Goal: Task Accomplishment & Management: Complete application form

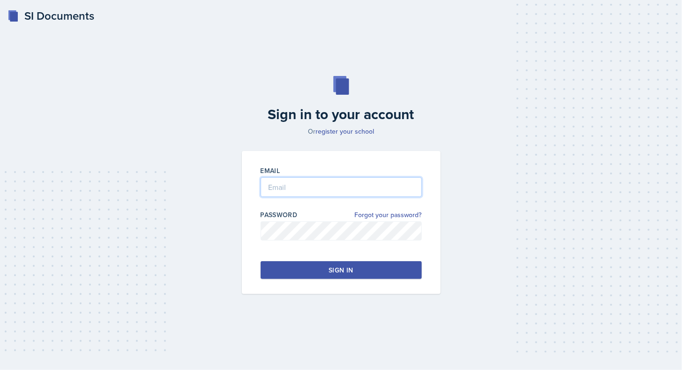
type input "[EMAIL_ADDRESS][DOMAIN_NAME]"
click at [328, 268] on button "Sign in" at bounding box center [341, 270] width 161 height 18
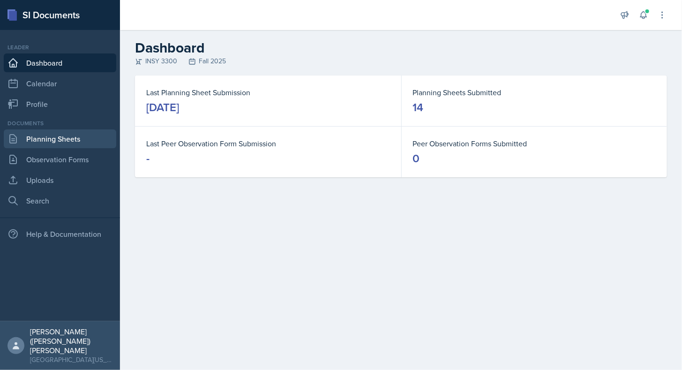
click at [58, 142] on link "Planning Sheets" at bounding box center [60, 138] width 112 height 19
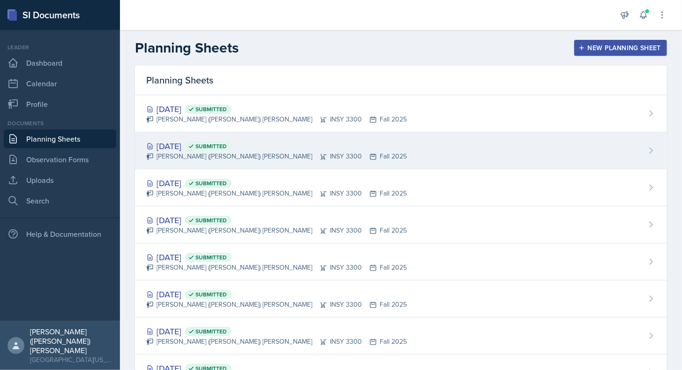
click at [314, 145] on div "[DATE] Submitted [PERSON_NAME] ([PERSON_NAME]) [PERSON_NAME] INSY 3300 Fall 2025" at bounding box center [401, 150] width 532 height 37
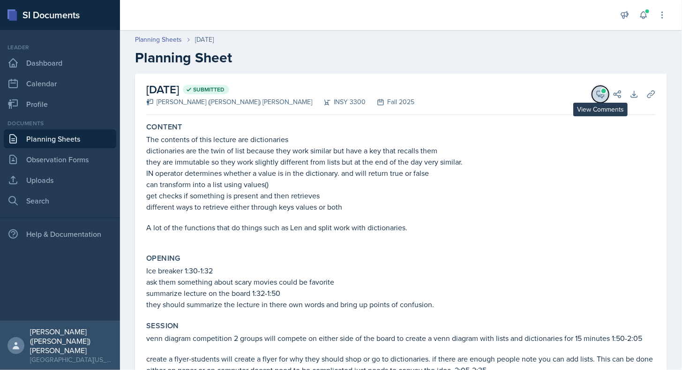
click at [596, 97] on icon at bounding box center [600, 94] width 9 height 9
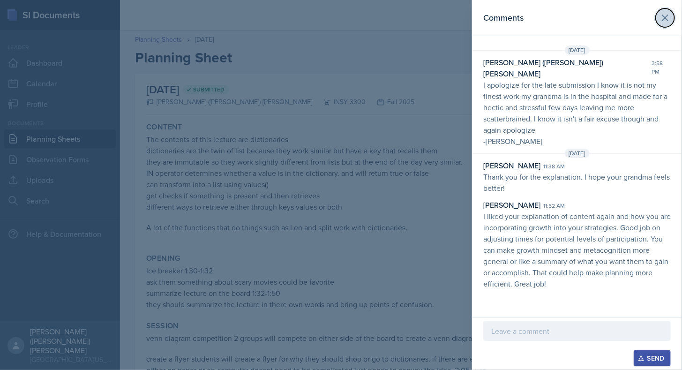
click at [670, 23] on icon at bounding box center [664, 17] width 11 height 11
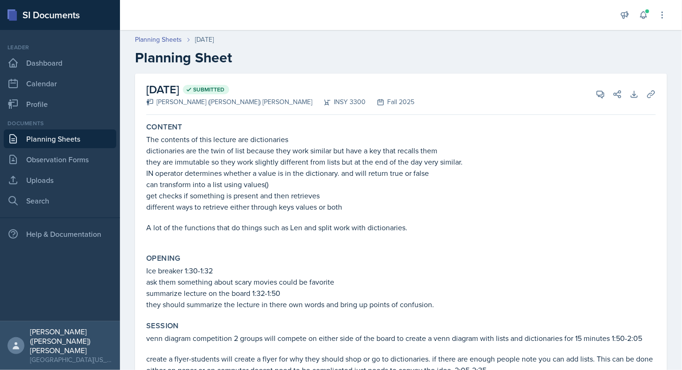
click at [64, 137] on link "Planning Sheets" at bounding box center [60, 138] width 112 height 19
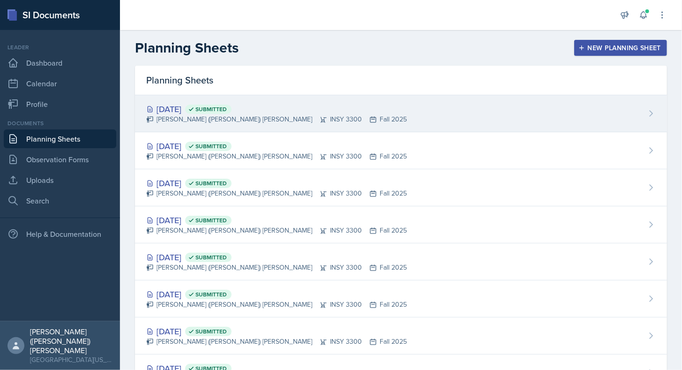
click at [342, 107] on div "[DATE] Submitted [PERSON_NAME] ([PERSON_NAME]) [PERSON_NAME] INSY 3300 Fall 2025" at bounding box center [401, 113] width 532 height 37
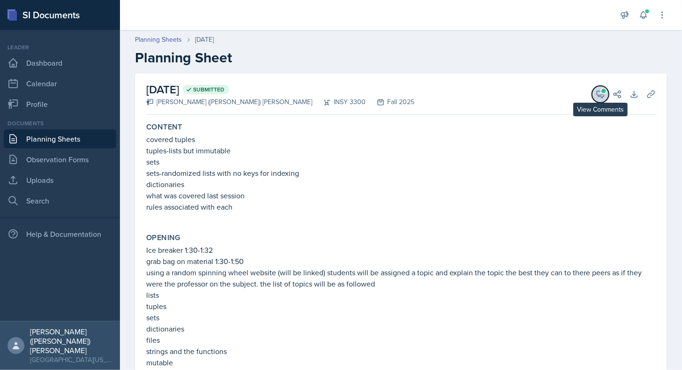
click at [598, 96] on button "View Comments" at bounding box center [600, 94] width 17 height 17
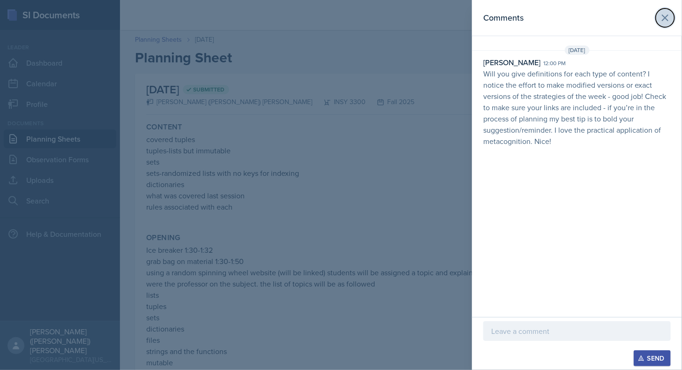
click at [663, 21] on icon at bounding box center [664, 17] width 11 height 11
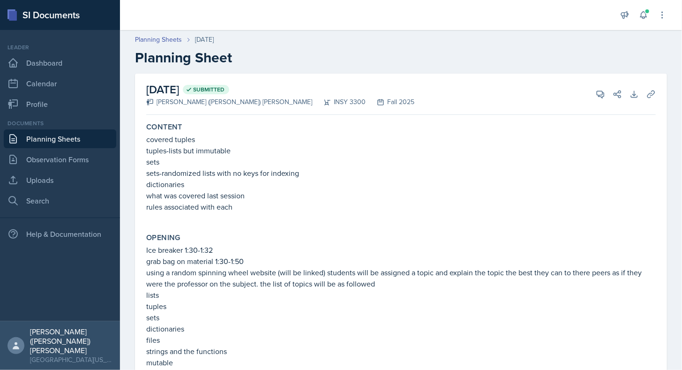
click at [68, 137] on link "Planning Sheets" at bounding box center [60, 138] width 112 height 19
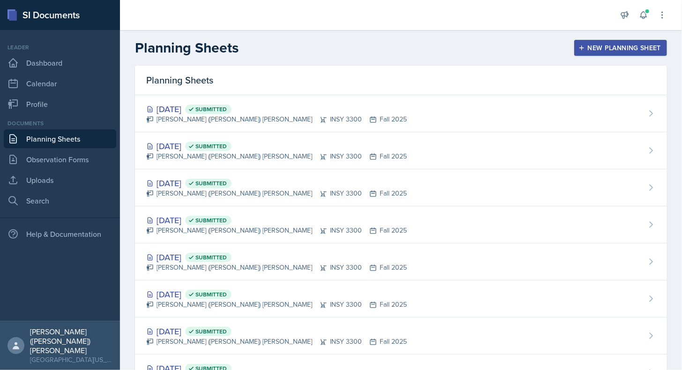
click at [635, 44] on div "New Planning Sheet" at bounding box center [620, 47] width 81 height 7
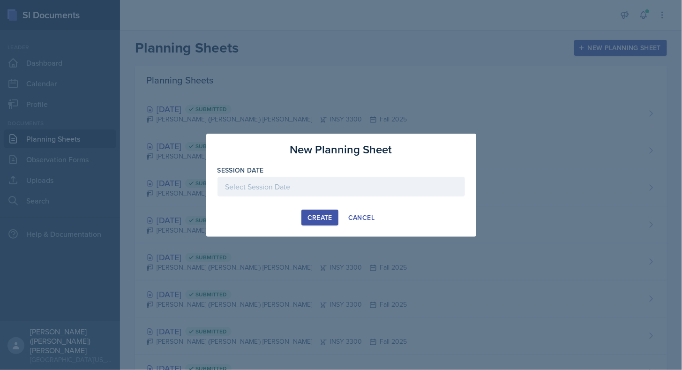
click at [292, 191] on div at bounding box center [340, 187] width 247 height 20
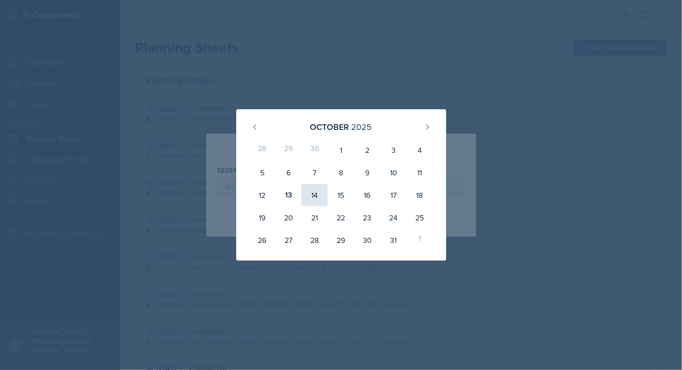
click at [317, 192] on div "14" at bounding box center [314, 195] width 26 height 22
type input "[DATE]"
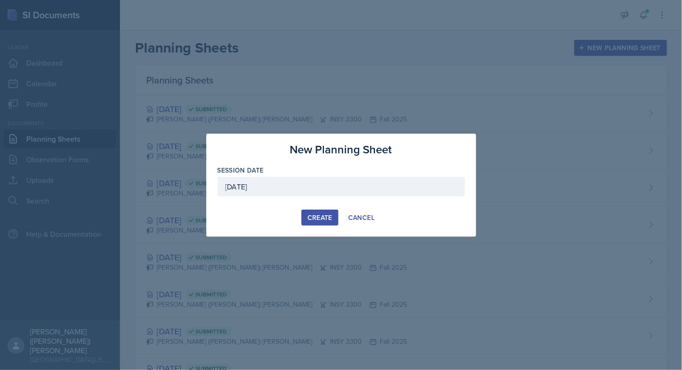
click at [320, 214] on div "Create" at bounding box center [319, 217] width 25 height 7
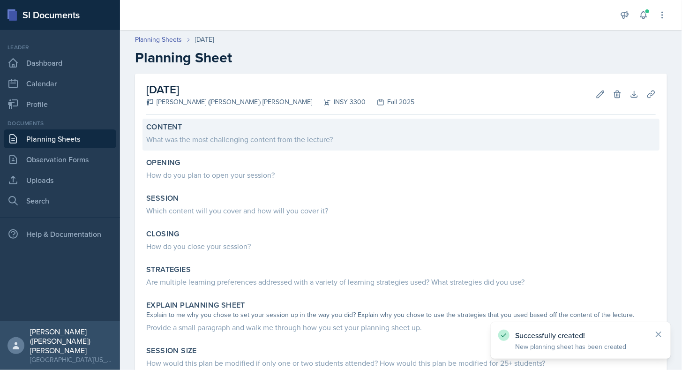
click at [271, 138] on div "What was the most challenging content from the lecture?" at bounding box center [400, 139] width 509 height 11
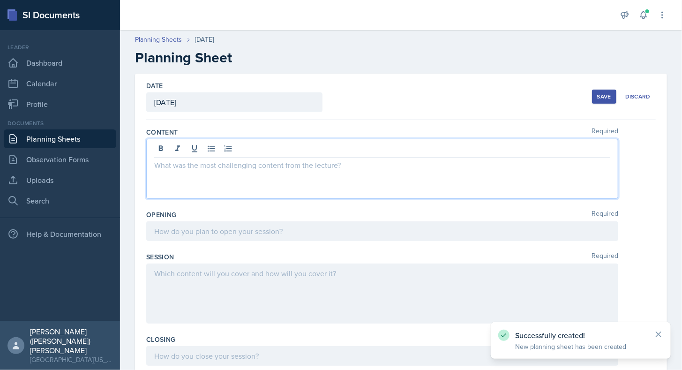
click at [272, 153] on div at bounding box center [382, 169] width 472 height 60
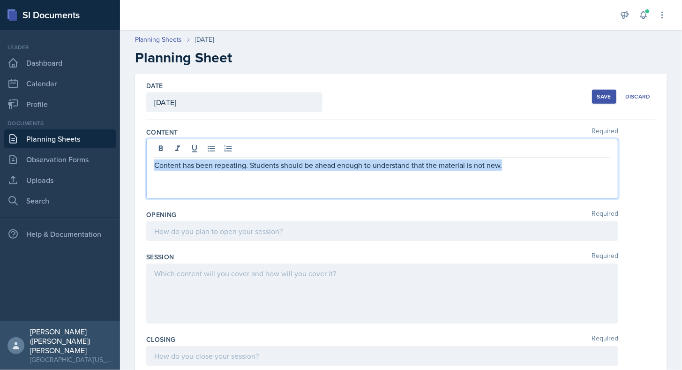
drag, startPoint x: 518, startPoint y: 165, endPoint x: 153, endPoint y: 146, distance: 365.6
click at [153, 146] on div "Content has been repeating. Students should be ahead enough to understand that …" at bounding box center [382, 169] width 472 height 60
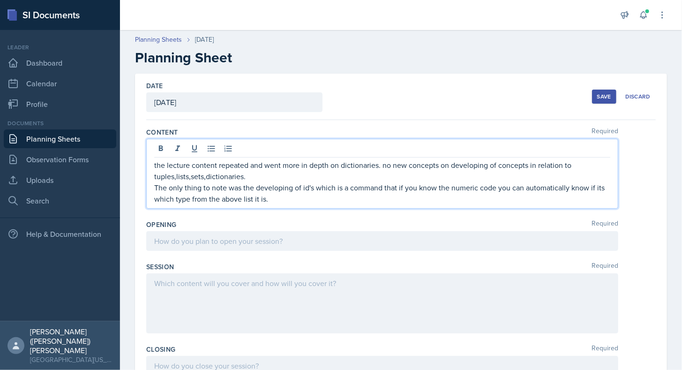
click at [546, 197] on p "The only thing to note was the developing of id's which is a command that if yo…" at bounding box center [382, 193] width 456 height 22
click at [192, 243] on div at bounding box center [382, 241] width 472 height 20
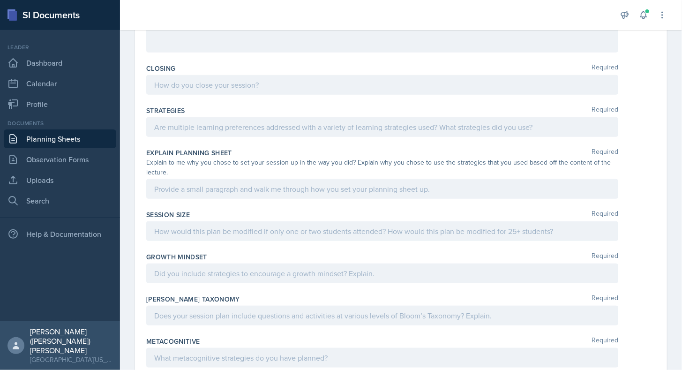
click at [239, 131] on div at bounding box center [382, 127] width 472 height 20
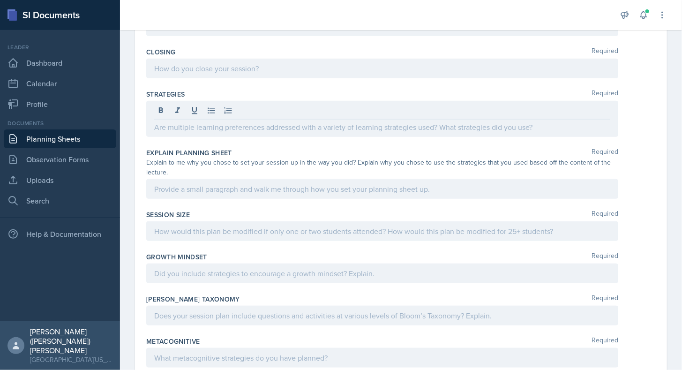
click at [244, 176] on div "Explain Planning Sheet Required Explain to me why you chose to set your session…" at bounding box center [400, 175] width 509 height 62
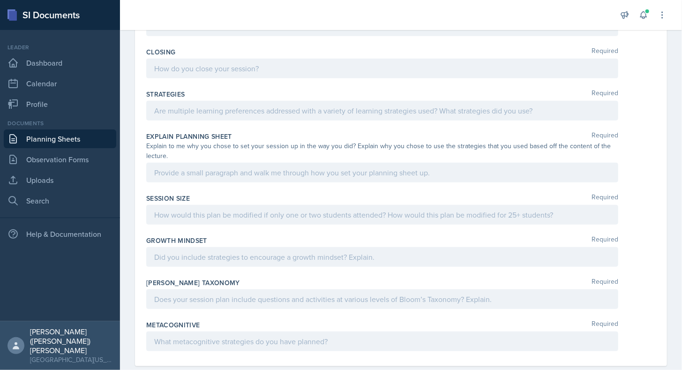
click at [244, 176] on div at bounding box center [382, 173] width 472 height 20
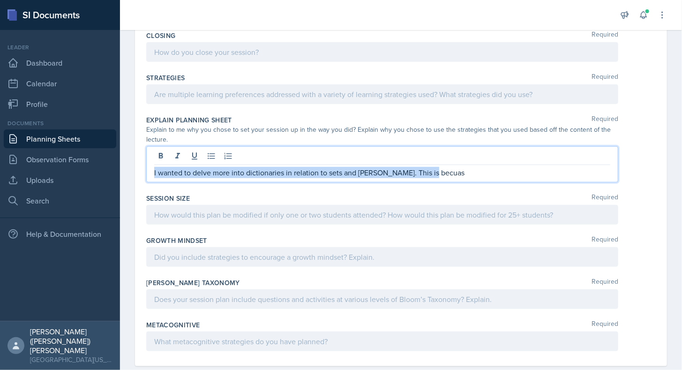
drag, startPoint x: 472, startPoint y: 167, endPoint x: 89, endPoint y: 140, distance: 384.3
click at [89, 140] on div "SI Documents Leader Dashboard Calendar Profile Documents Planning Sheets Observ…" at bounding box center [341, 185] width 682 height 370
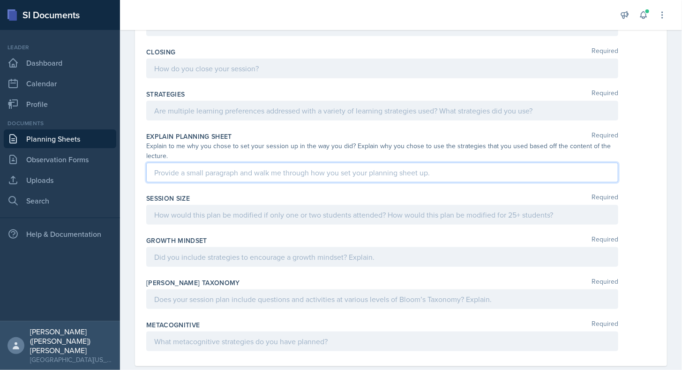
scroll to position [0, 0]
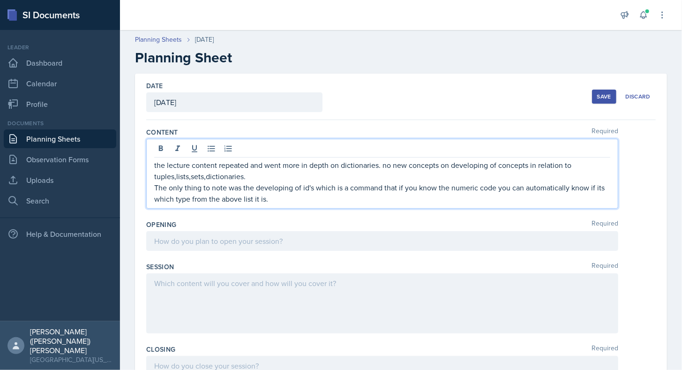
click at [273, 180] on div "the lecture content repeated and went more in depth on dictionaries. no new con…" at bounding box center [382, 181] width 456 height 45
click at [285, 195] on p "The only thing to note was the developing of id's which is a command that if yo…" at bounding box center [382, 193] width 456 height 22
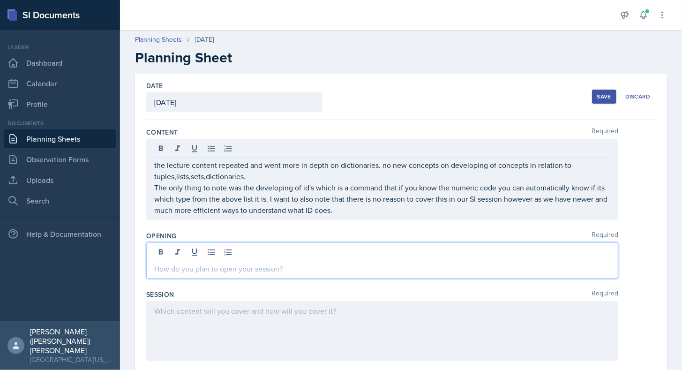
click at [282, 247] on div at bounding box center [382, 260] width 472 height 36
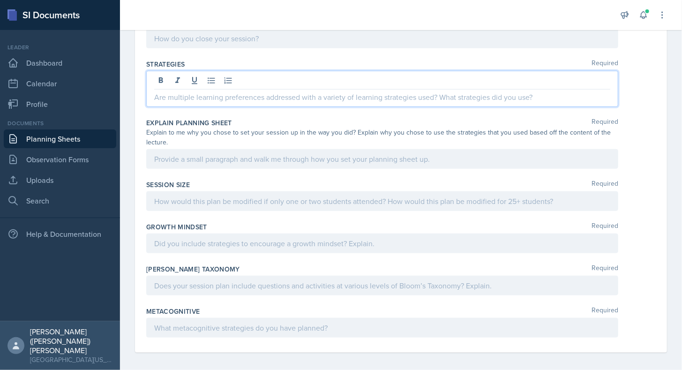
click at [228, 97] on p at bounding box center [382, 96] width 456 height 11
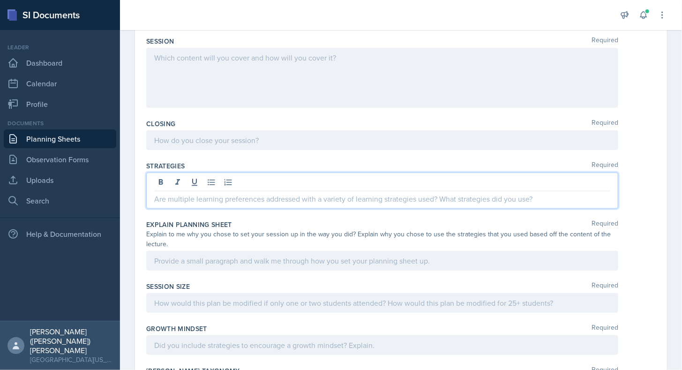
scroll to position [224, 0]
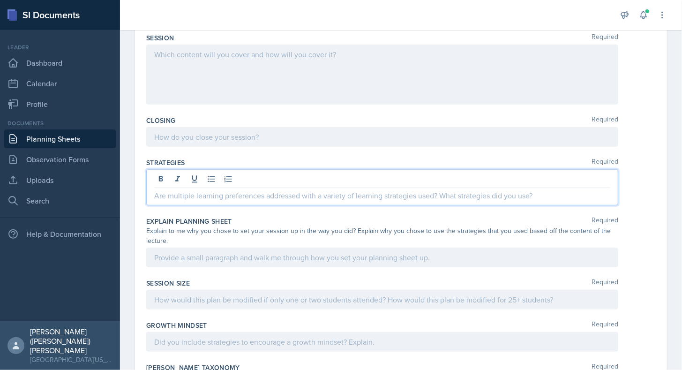
click at [282, 265] on div "Explain Planning Sheet Required Explain to me why you chose to set your session…" at bounding box center [400, 244] width 509 height 62
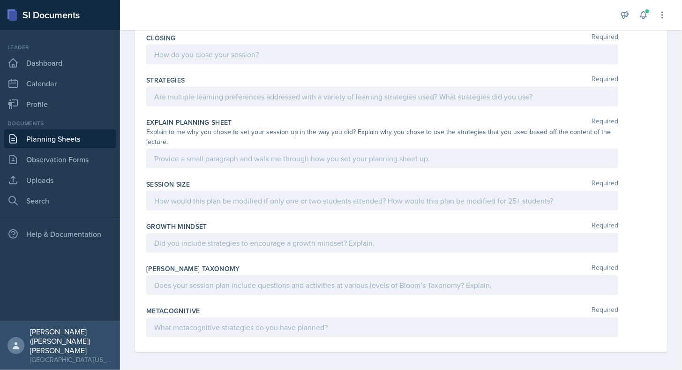
scroll to position [322, 0]
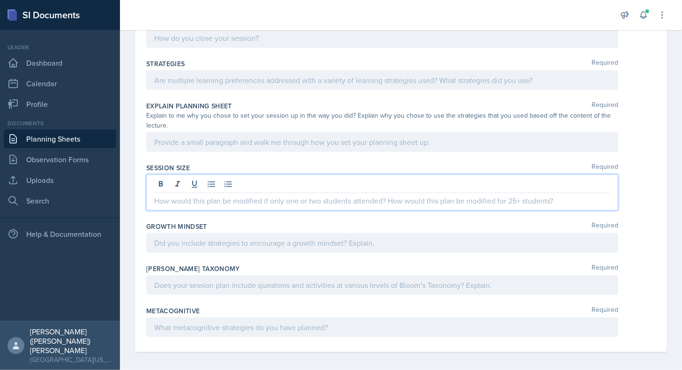
click at [250, 196] on p at bounding box center [382, 200] width 456 height 11
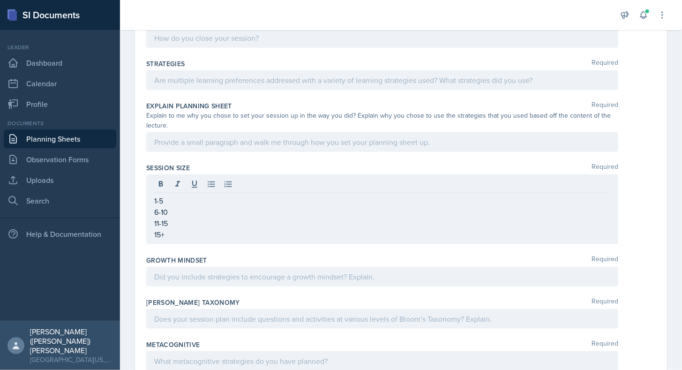
click at [301, 145] on div at bounding box center [382, 142] width 472 height 20
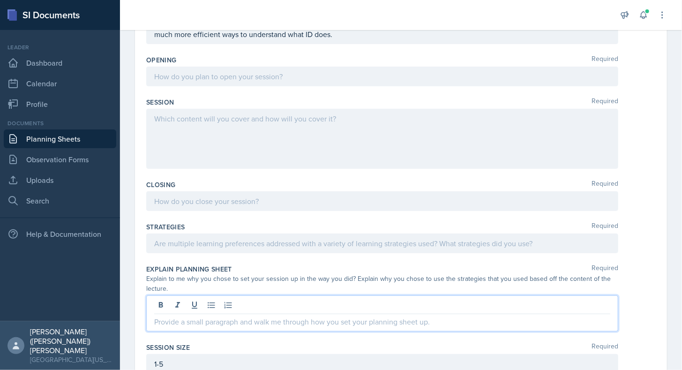
click at [257, 124] on p at bounding box center [382, 118] width 456 height 11
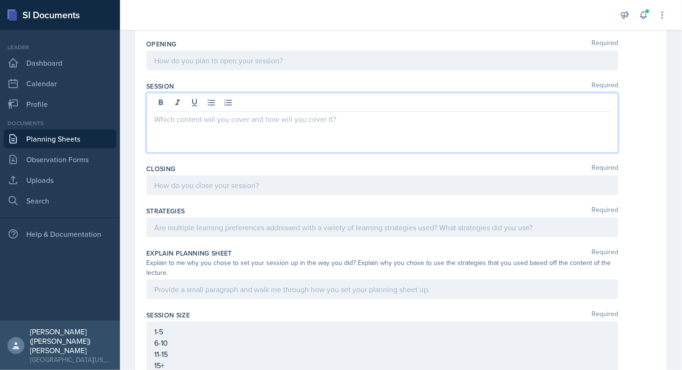
click at [263, 66] on p at bounding box center [382, 60] width 456 height 11
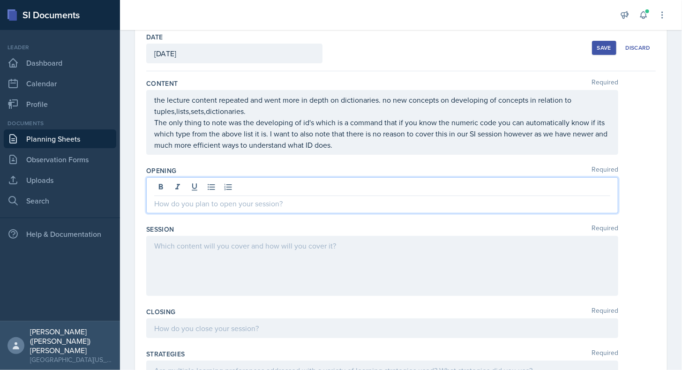
scroll to position [65, 0]
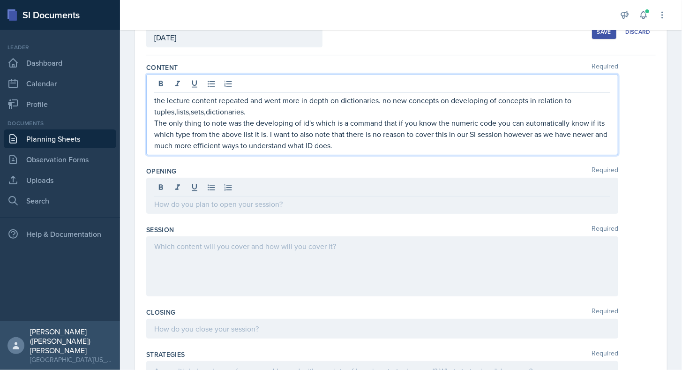
click at [368, 141] on p "The only thing to note was the developing of id's which is a command that if yo…" at bounding box center [382, 134] width 456 height 34
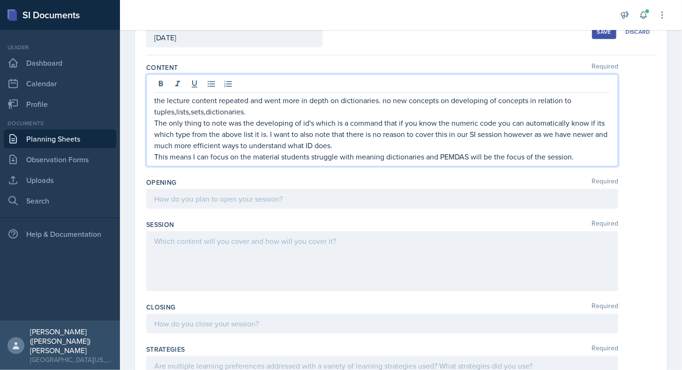
click at [368, 141] on p "The only thing to note was the developing of id's which is a command that if yo…" at bounding box center [382, 134] width 456 height 34
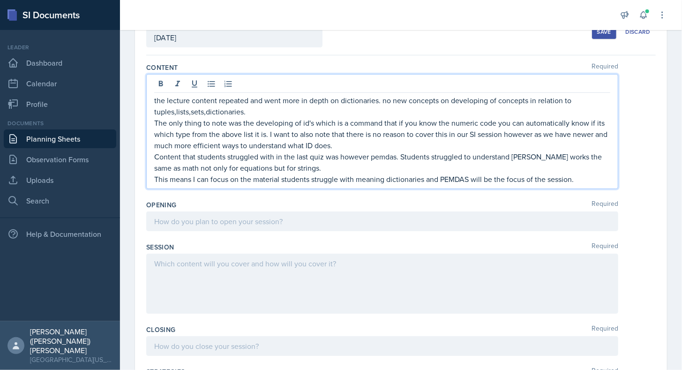
click at [579, 180] on p "This means I can focus on the material students struggle with meaning dictionar…" at bounding box center [382, 178] width 456 height 11
click at [154, 178] on p "This means I can focus on the material students struggle with meaning dictionar…" at bounding box center [382, 178] width 456 height 11
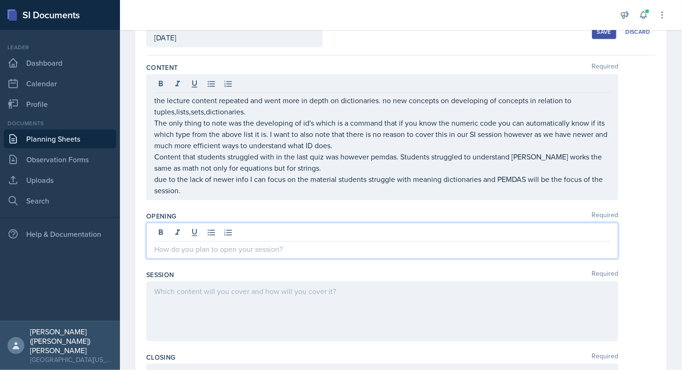
click at [299, 232] on div at bounding box center [382, 241] width 472 height 36
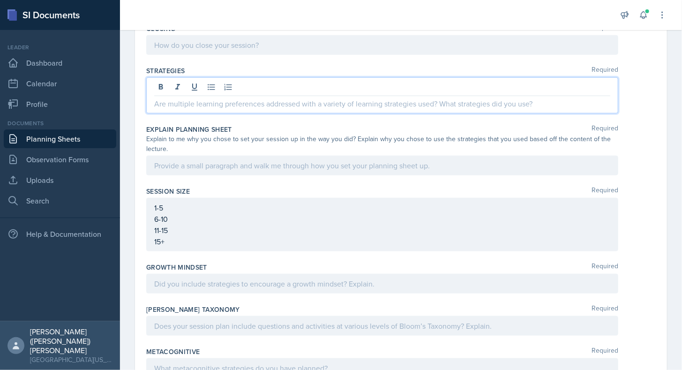
click at [244, 104] on p at bounding box center [382, 103] width 456 height 11
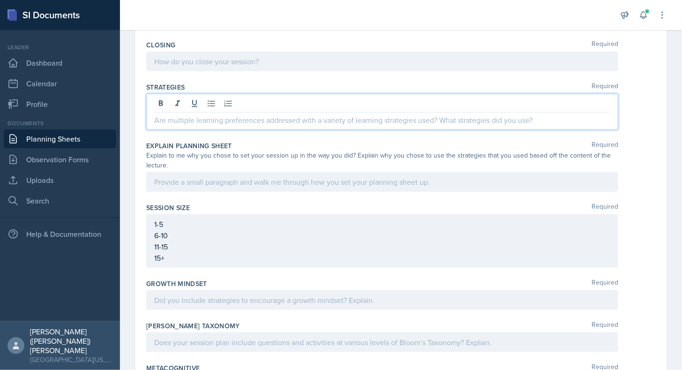
click at [244, 114] on p at bounding box center [382, 119] width 456 height 11
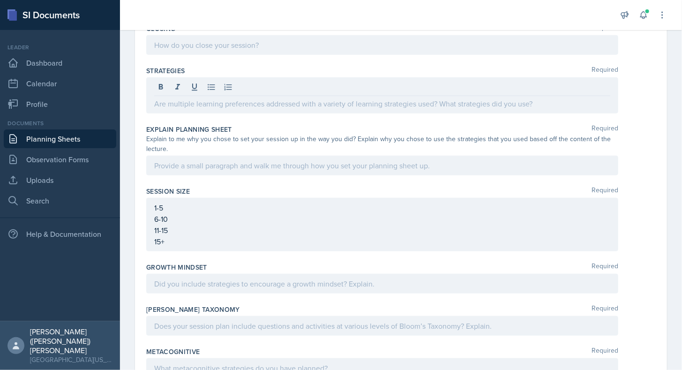
click at [256, 156] on div at bounding box center [382, 166] width 472 height 20
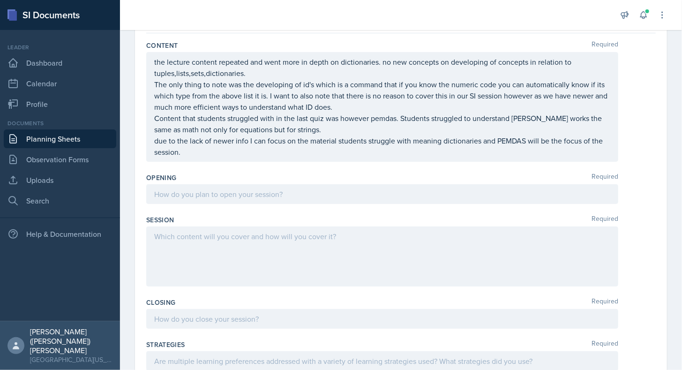
scroll to position [0, 0]
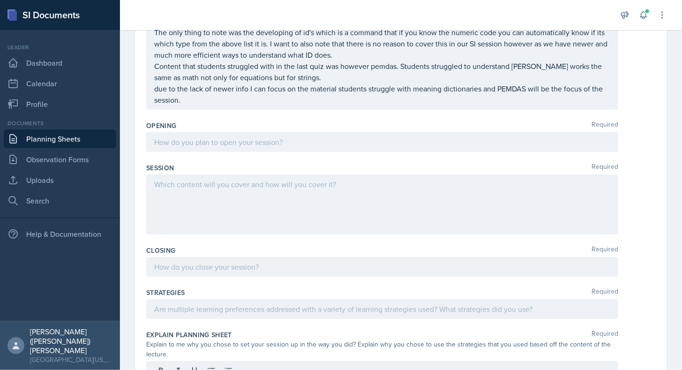
click at [269, 147] on div at bounding box center [382, 142] width 472 height 20
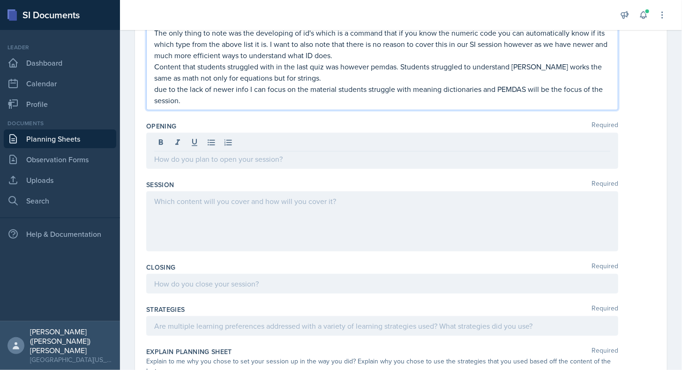
scroll to position [171, 0]
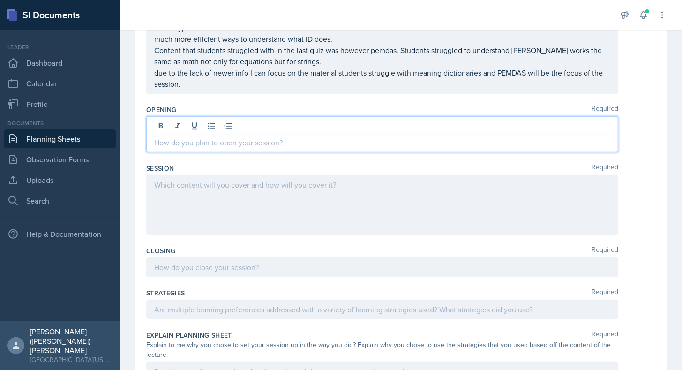
click at [323, 142] on p at bounding box center [382, 142] width 456 height 11
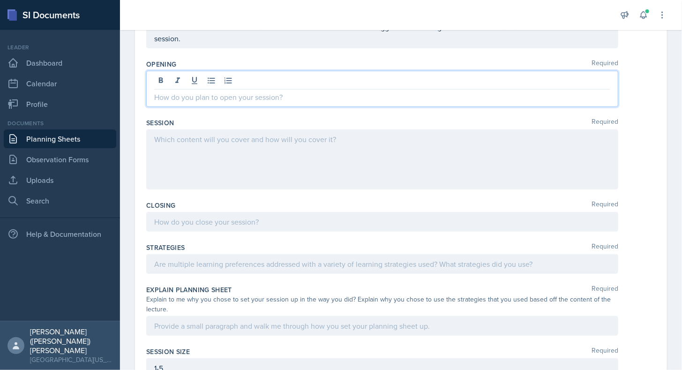
scroll to position [401, 0]
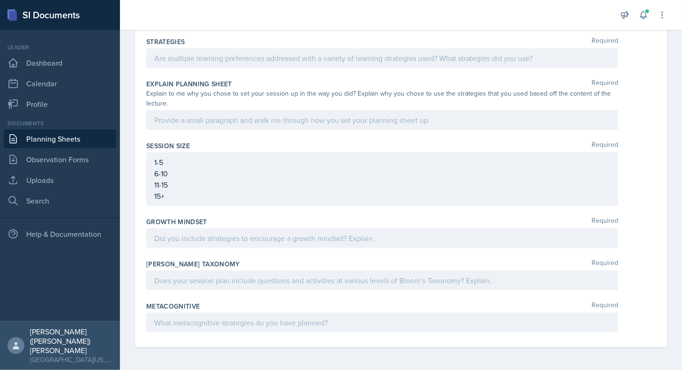
click at [196, 118] on p at bounding box center [382, 119] width 456 height 11
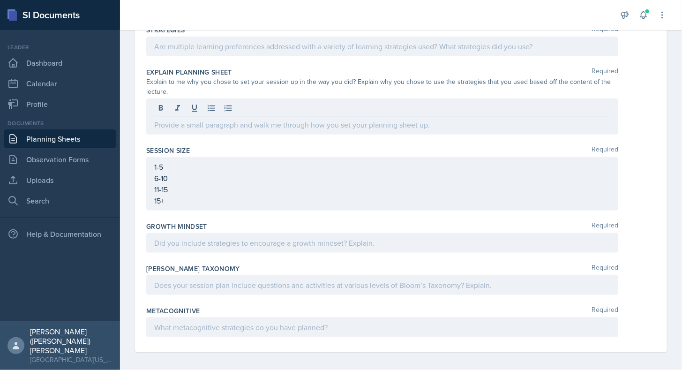
click at [234, 206] on div "1-5 6-10 11-15 15+" at bounding box center [382, 183] width 472 height 53
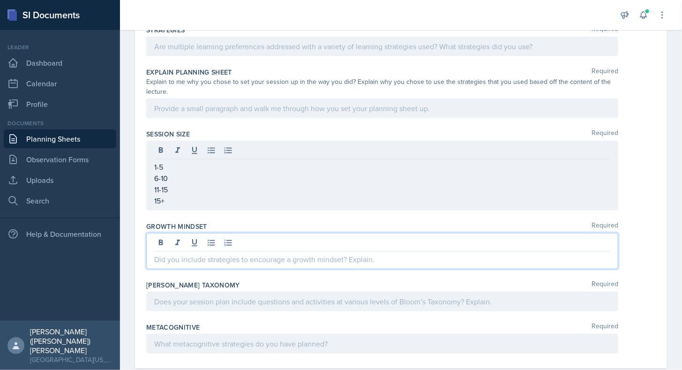
click at [231, 234] on div at bounding box center [382, 251] width 472 height 36
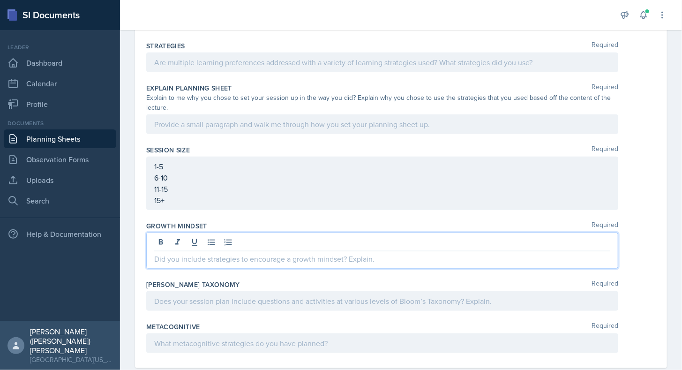
click at [190, 168] on p "1-5" at bounding box center [382, 166] width 456 height 11
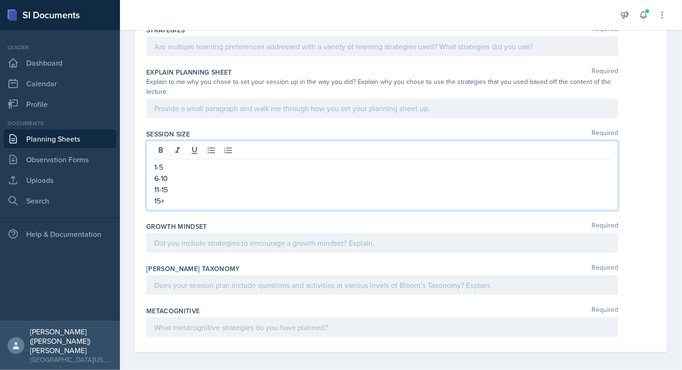
click at [190, 168] on p "1-5" at bounding box center [382, 166] width 456 height 11
click at [238, 241] on div at bounding box center [382, 243] width 472 height 20
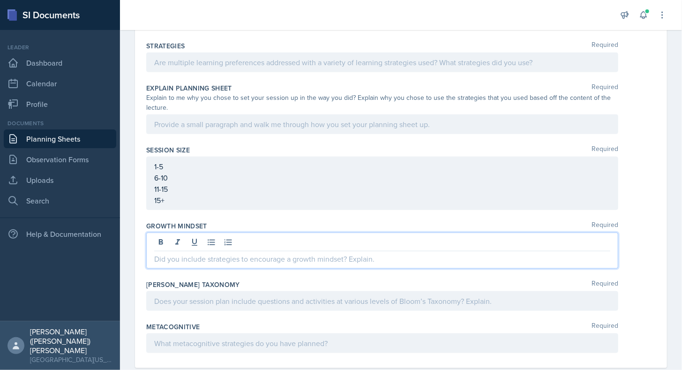
click at [232, 291] on div at bounding box center [382, 301] width 472 height 20
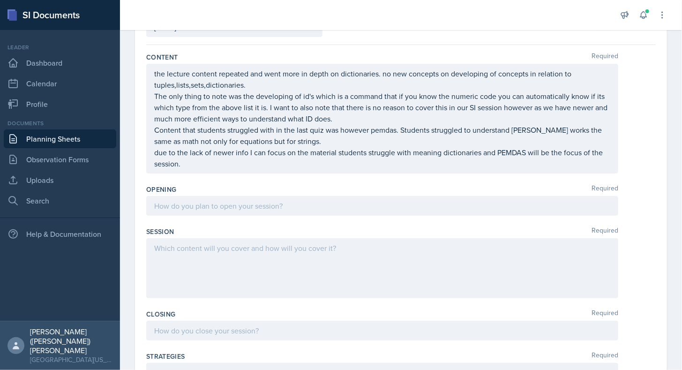
click at [198, 213] on div at bounding box center [382, 206] width 472 height 20
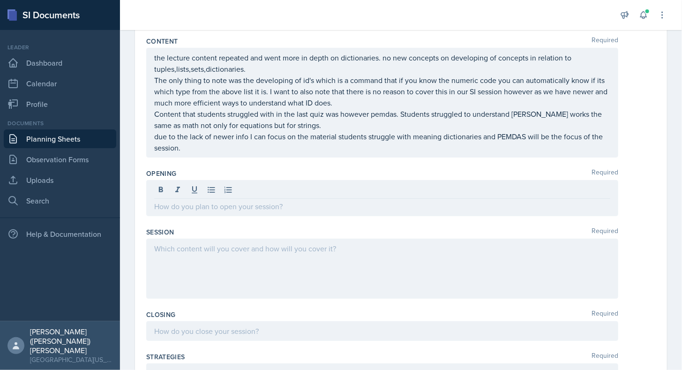
click at [260, 258] on div at bounding box center [382, 269] width 472 height 60
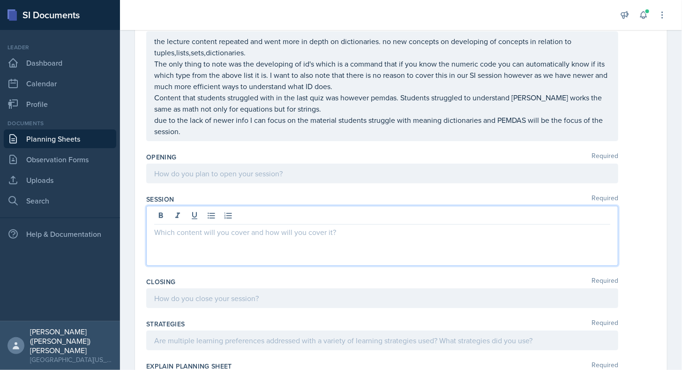
scroll to position [124, 0]
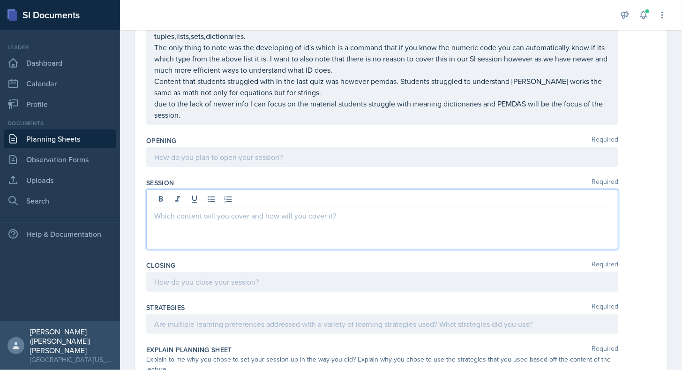
click at [261, 163] on p at bounding box center [382, 156] width 456 height 11
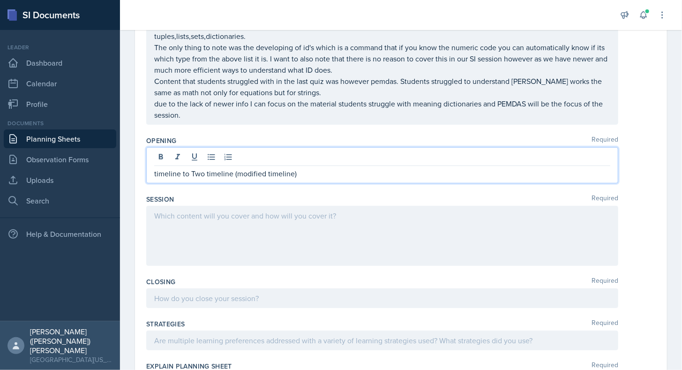
click at [266, 172] on p "timeline to Two timeline (modified timeline)" at bounding box center [382, 173] width 456 height 11
click at [323, 175] on p "timeline to Two timeline (modified 2 timeline)" at bounding box center [382, 173] width 456 height 11
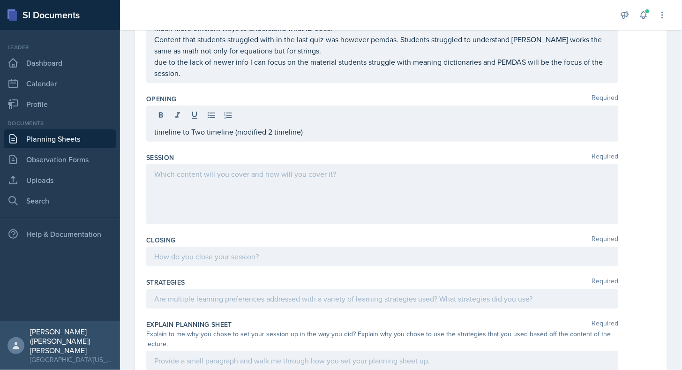
click at [272, 290] on div at bounding box center [382, 299] width 472 height 20
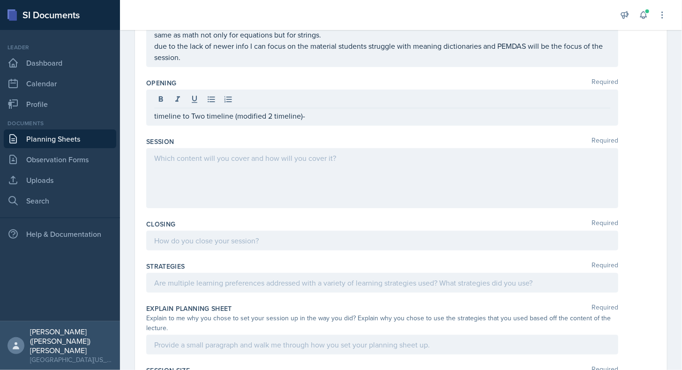
click at [272, 290] on div "Strategies Required" at bounding box center [400, 279] width 509 height 42
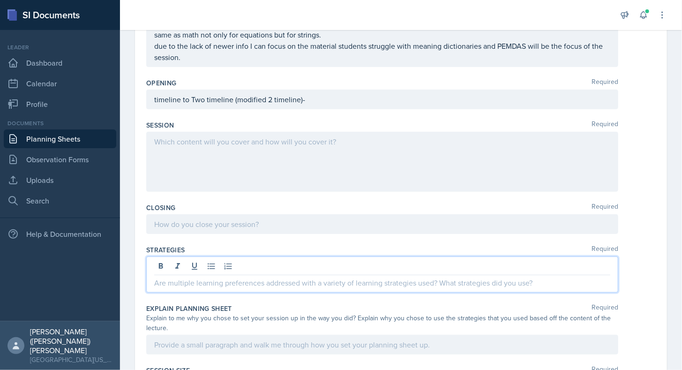
click at [205, 264] on div at bounding box center [382, 274] width 472 height 36
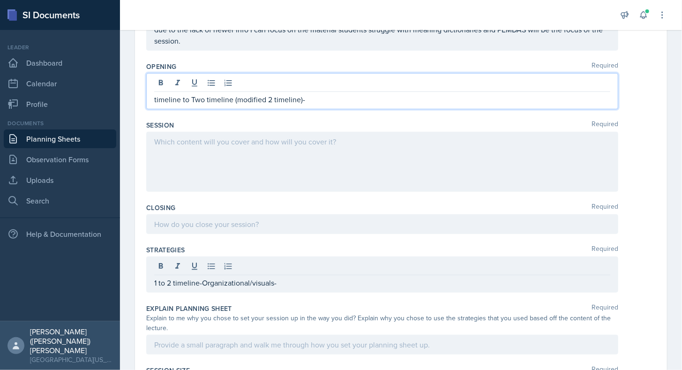
click at [315, 103] on p "timeline to Two timeline (modified 2 timeline)-" at bounding box center [382, 99] width 456 height 11
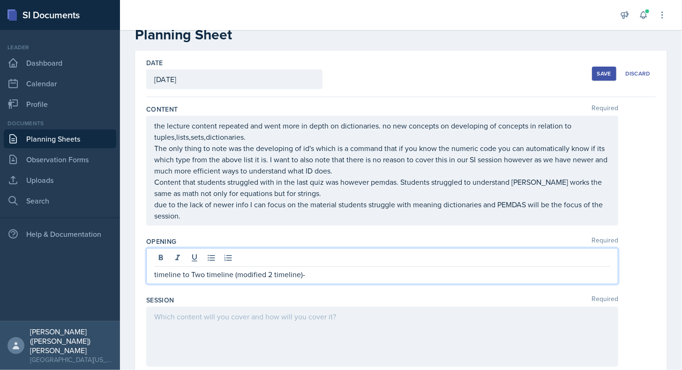
scroll to position [39, 0]
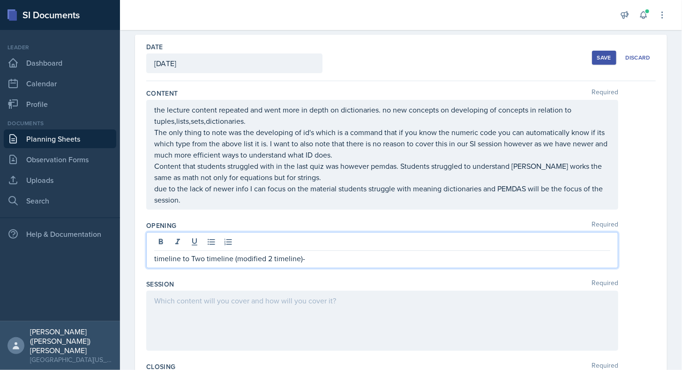
click at [233, 205] on p "due to the lack of newer info I can focus on the material students struggle wit…" at bounding box center [382, 194] width 456 height 22
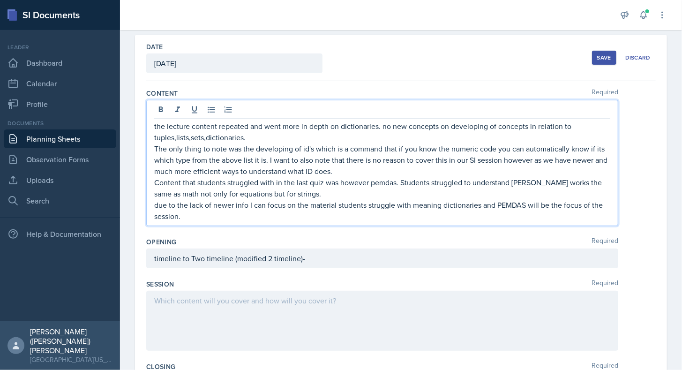
click at [481, 206] on p "due to the lack of newer info I can focus on the material students struggle wit…" at bounding box center [382, 210] width 456 height 22
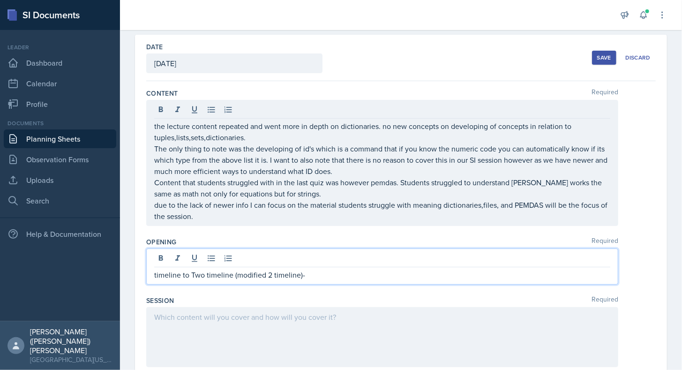
click at [412, 253] on div "timeline to Two timeline (modified 2 timeline)-" at bounding box center [382, 266] width 472 height 36
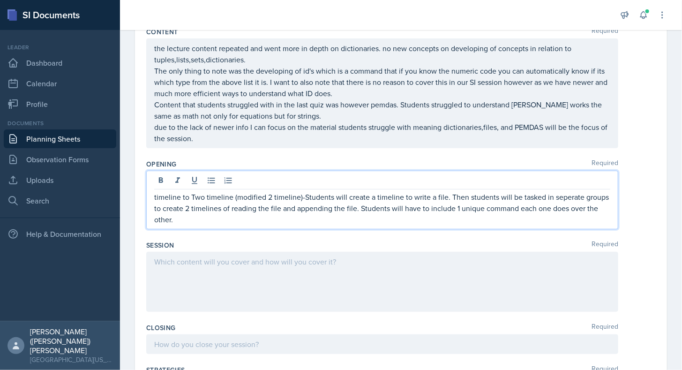
scroll to position [101, 0]
click at [444, 196] on p "timeline to Two timeline (modified 2 timeline)-Students will create a timeline …" at bounding box center [382, 208] width 456 height 34
click at [331, 196] on p "timeline to Two timeline (modified 2 timeline)-Students will create a timeline …" at bounding box center [382, 208] width 456 height 34
click at [325, 255] on div at bounding box center [382, 281] width 472 height 60
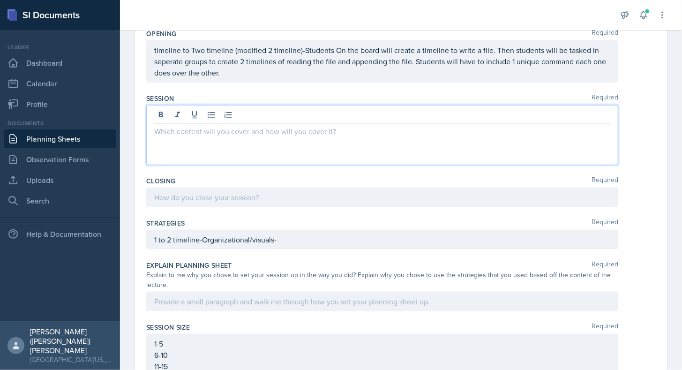
scroll to position [232, 0]
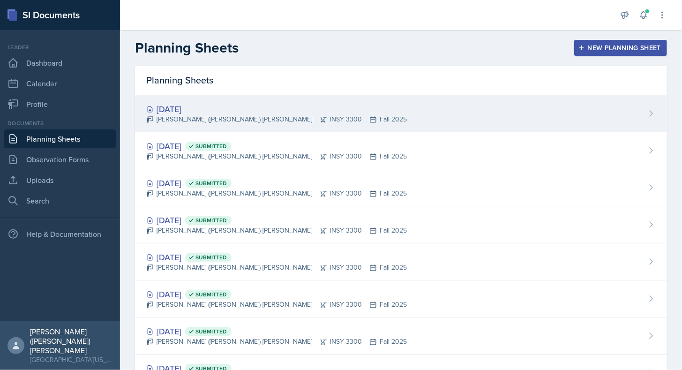
click at [316, 106] on div "[DATE] [PERSON_NAME] ([PERSON_NAME]) [PERSON_NAME] INSY 3300 Fall 2025" at bounding box center [401, 113] width 532 height 37
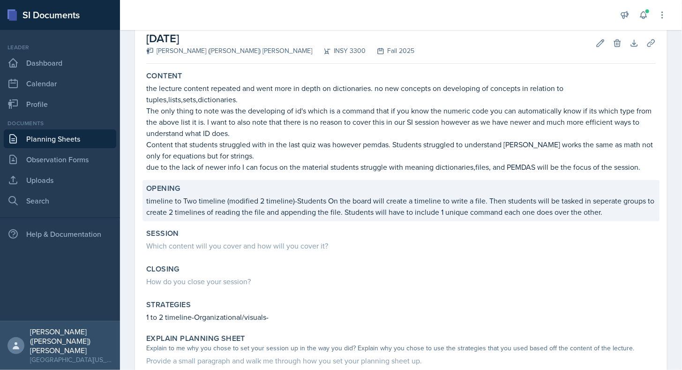
click at [292, 207] on p "timeline to Two timeline (modified 2 timeline)-Students On the board will creat…" at bounding box center [400, 206] width 509 height 22
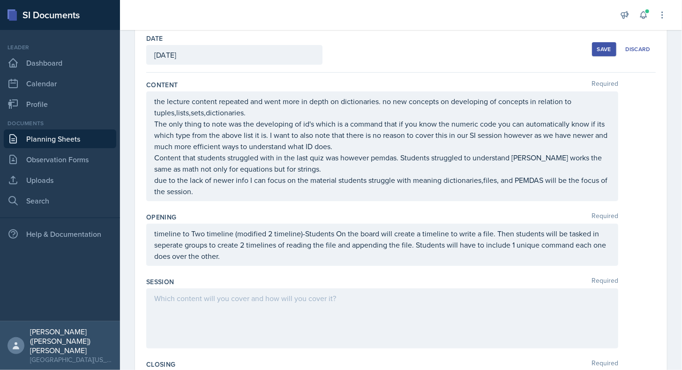
click at [235, 297] on div at bounding box center [382, 318] width 472 height 60
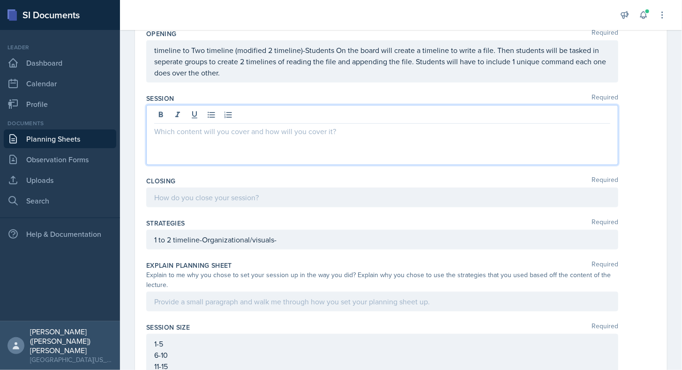
scroll to position [232, 0]
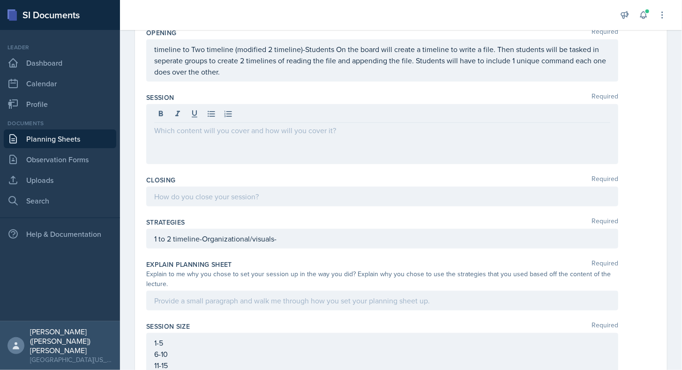
click at [308, 244] on div "1 to 2 timeline-Organizational/visuals-" at bounding box center [382, 239] width 472 height 20
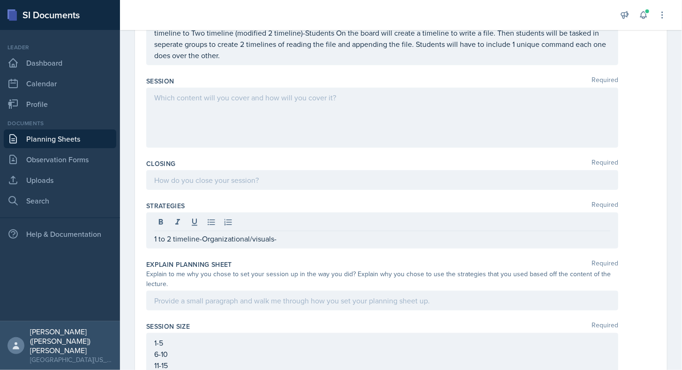
click at [286, 159] on div "Closing Required" at bounding box center [400, 163] width 509 height 9
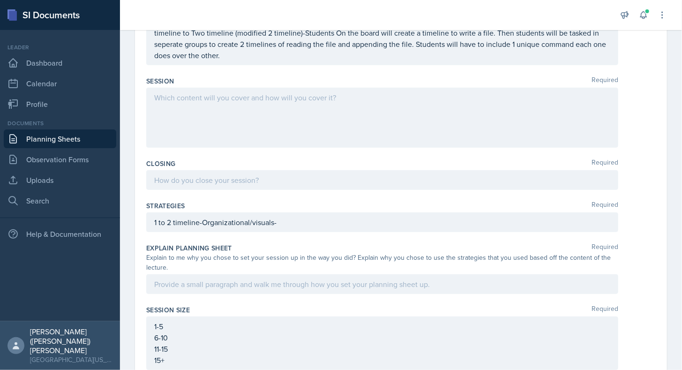
click at [297, 129] on div at bounding box center [382, 118] width 472 height 60
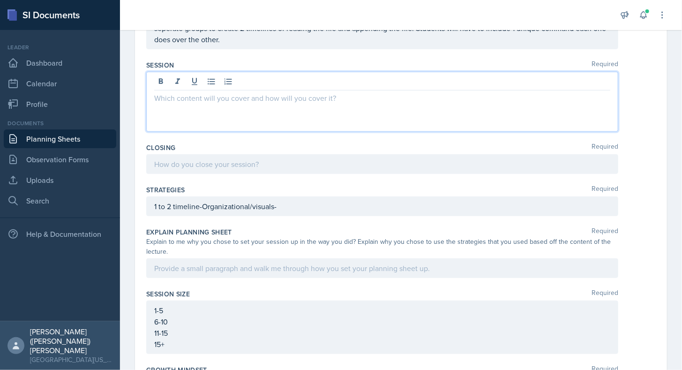
click at [323, 106] on div at bounding box center [382, 102] width 472 height 60
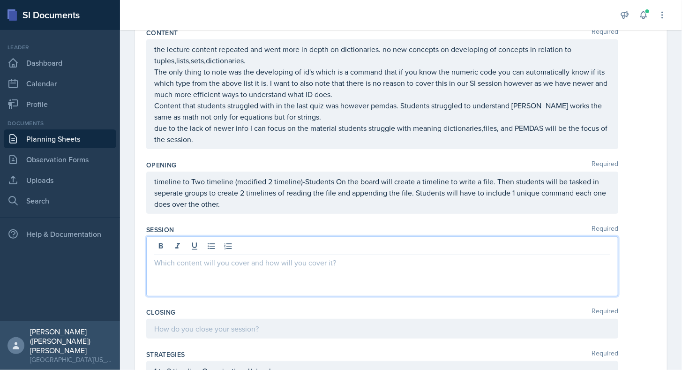
scroll to position [52, 0]
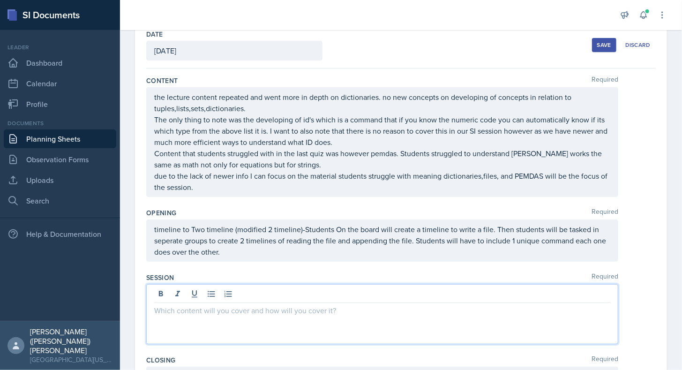
click at [260, 323] on div at bounding box center [382, 314] width 472 height 60
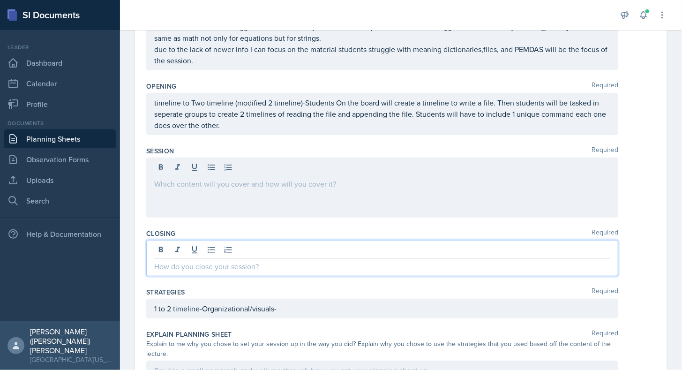
scroll to position [194, 0]
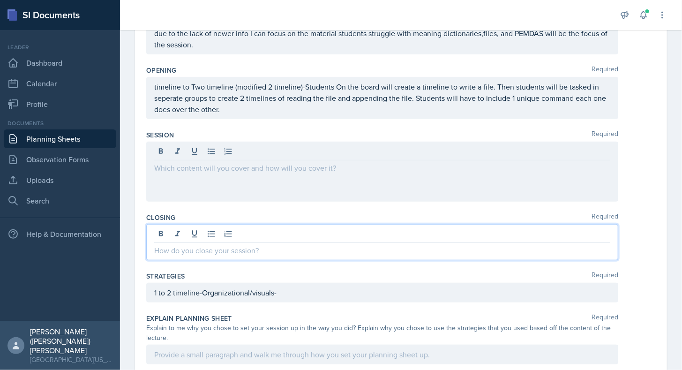
click at [242, 249] on p at bounding box center [382, 250] width 456 height 11
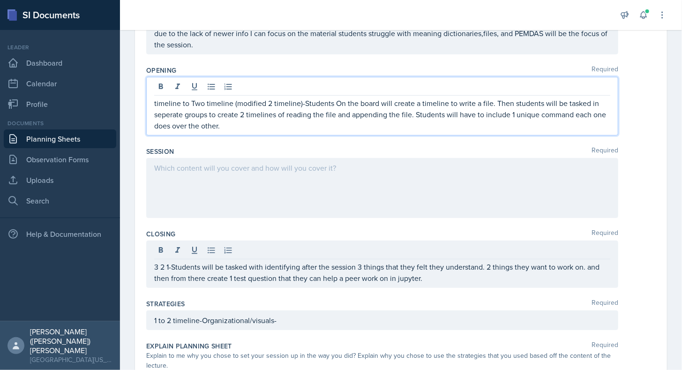
scroll to position [210, 0]
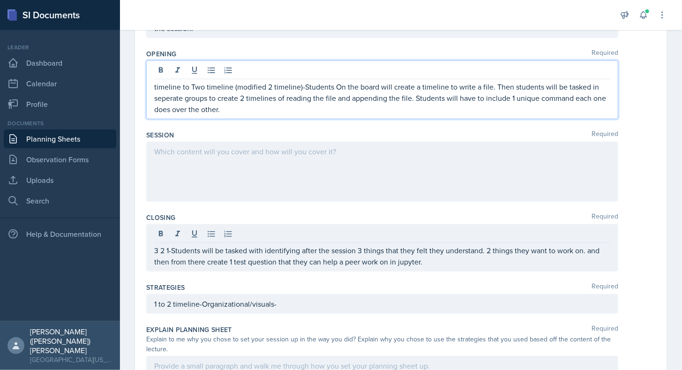
click at [289, 112] on p "timeline to Two timeline (modified 2 timeline)-Students On the board will creat…" at bounding box center [382, 98] width 456 height 34
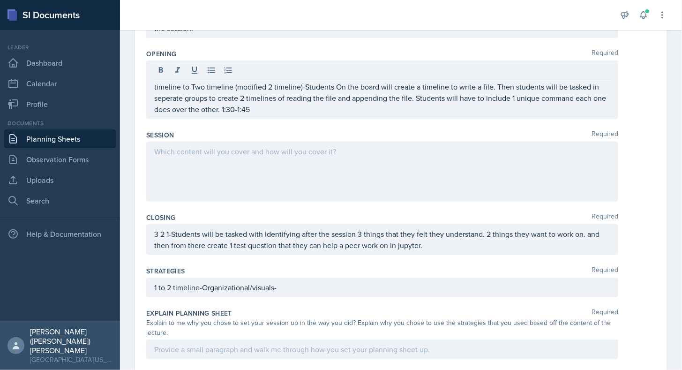
click at [153, 85] on div "timeline to Two timeline (modified 2 timeline)-Students On the board will creat…" at bounding box center [382, 89] width 472 height 59
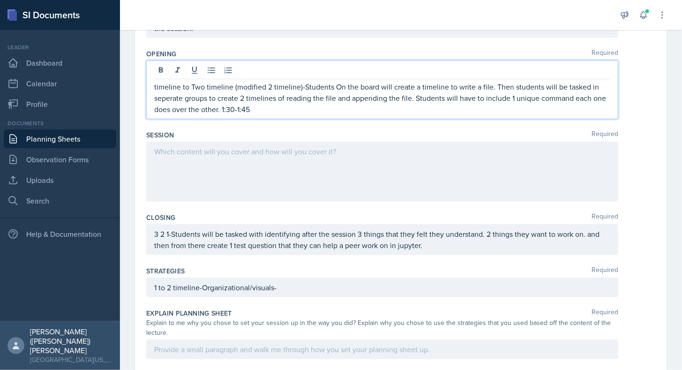
click at [155, 85] on p "timeline to Two timeline (modified 2 timeline)-Students On the board will creat…" at bounding box center [382, 98] width 456 height 34
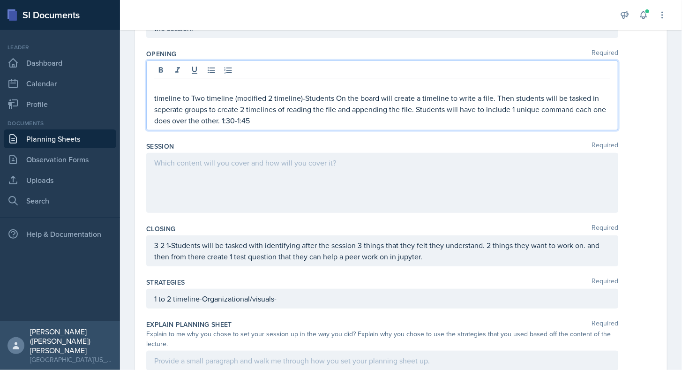
click at [155, 85] on p at bounding box center [382, 86] width 456 height 11
click at [249, 120] on p "timeline to Two timeline (modified 2 timeline)-Students On the board will creat…" at bounding box center [382, 109] width 456 height 34
click at [352, 83] on p "opener-ask them about there favorite music. 1:30-1:32" at bounding box center [382, 86] width 456 height 11
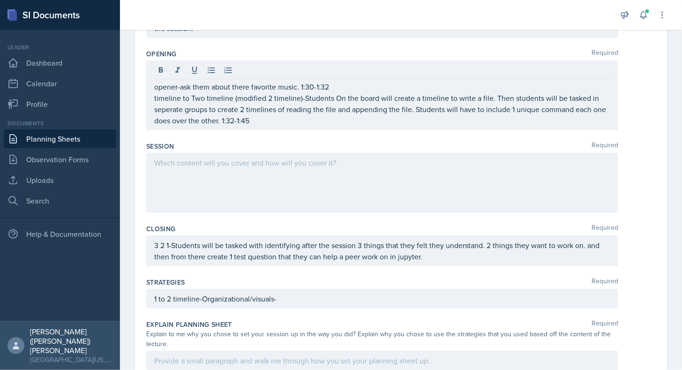
click at [203, 187] on div at bounding box center [382, 183] width 472 height 60
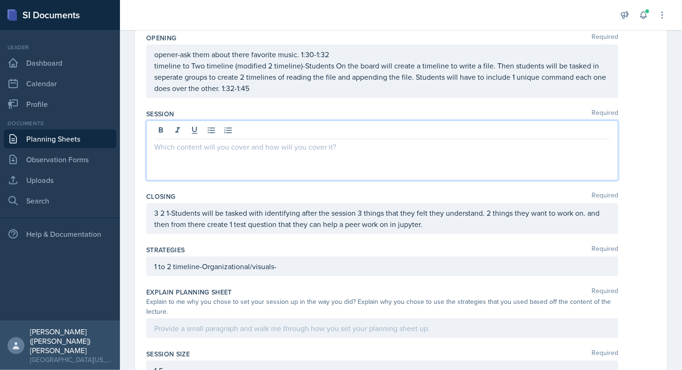
click at [361, 53] on p "opener-ask them about there favorite music. 1:30-1:32" at bounding box center [382, 54] width 456 height 11
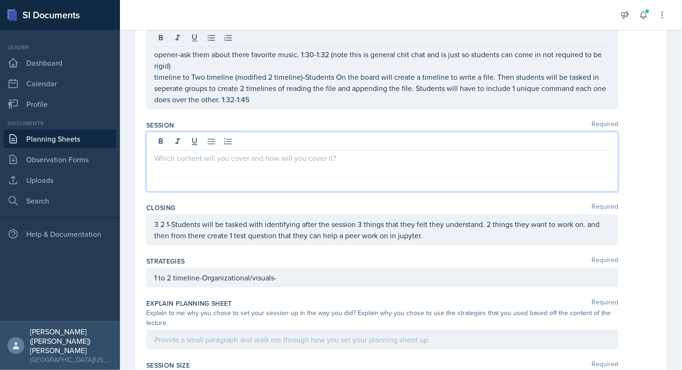
click at [274, 138] on div at bounding box center [382, 162] width 472 height 60
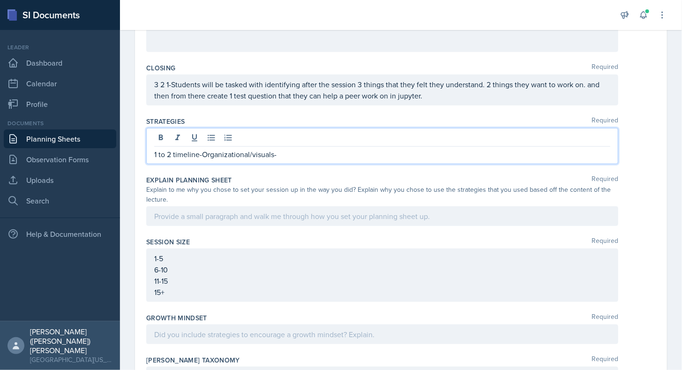
scroll to position [382, 0]
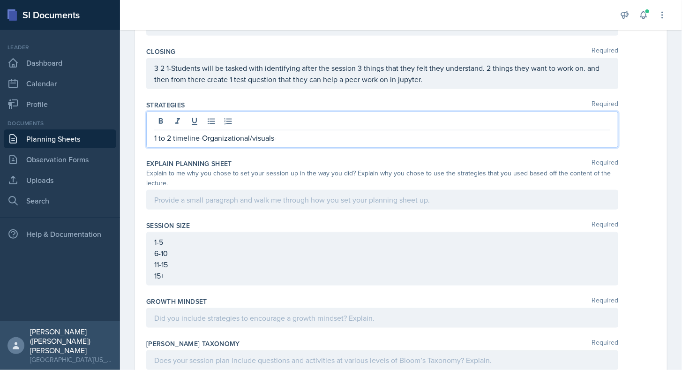
click at [304, 138] on p "1 to 2 timeline-Organizational/visuals-" at bounding box center [382, 137] width 456 height 11
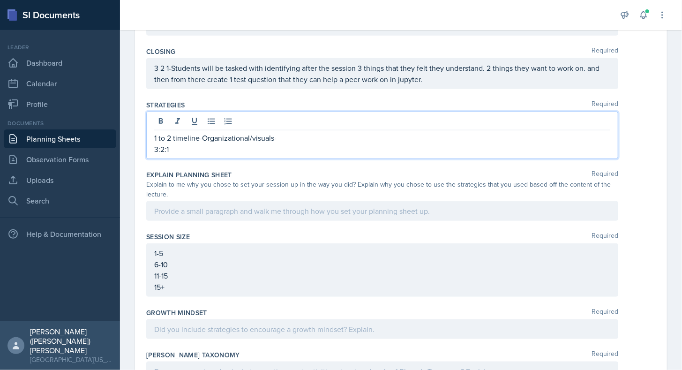
click at [304, 138] on p "1 to 2 timeline-Organizational/visuals-" at bounding box center [382, 137] width 456 height 11
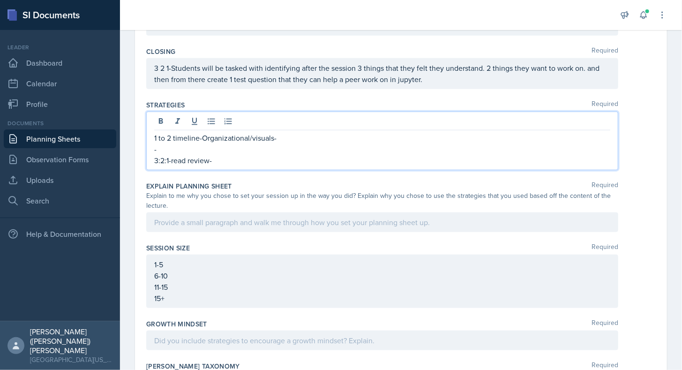
click at [154, 137] on div "1 to 2 timeline-Organizational/visuals- - 3:2:1-read review-" at bounding box center [382, 141] width 472 height 59
click at [154, 135] on p "1 to 2 timeline-Organizational/visuals-" at bounding box center [382, 137] width 456 height 11
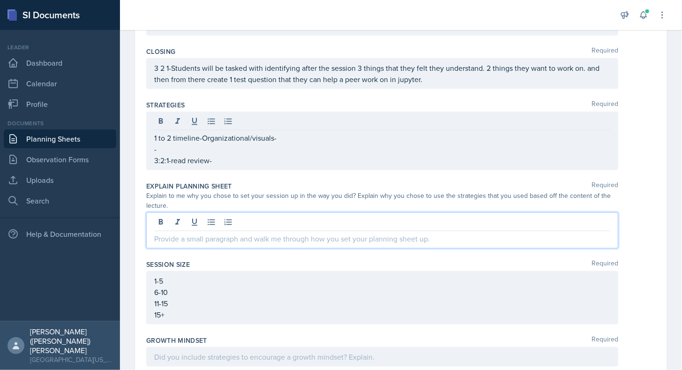
click at [167, 233] on p at bounding box center [382, 238] width 456 height 11
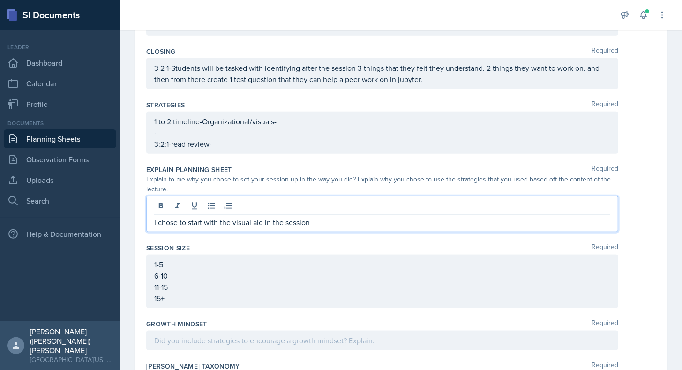
click at [155, 221] on p "I chose to start with the visual aid in the session" at bounding box center [382, 222] width 456 height 11
click at [378, 222] on p "timelines-I chose to start with the visual aid in the session" at bounding box center [382, 222] width 456 height 11
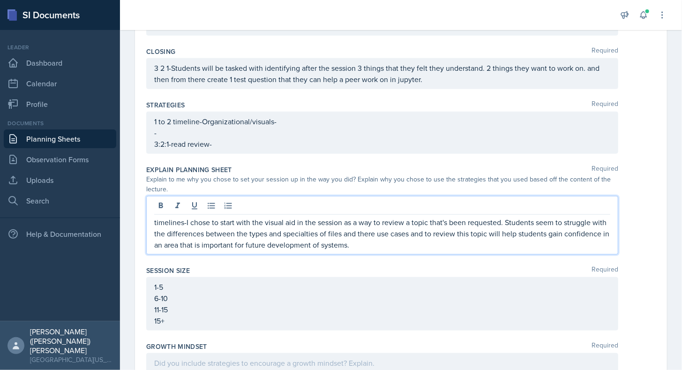
click at [407, 244] on p "timelines-I chose to start with the visual aid in the session as a way to revie…" at bounding box center [382, 234] width 456 height 34
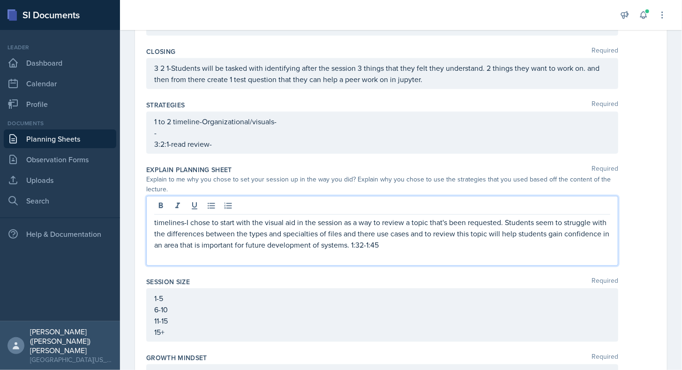
scroll to position [398, 0]
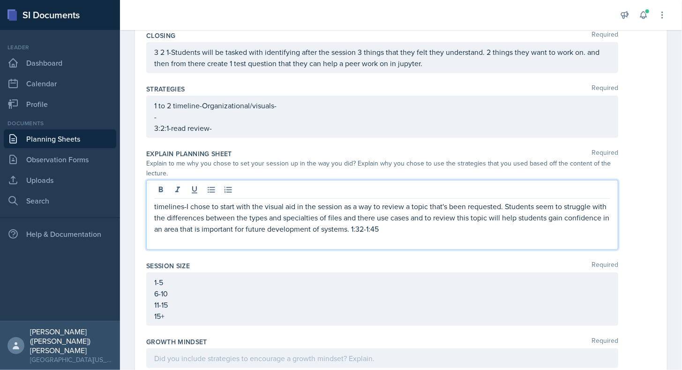
click at [354, 134] on p "3:2:1-read review-" at bounding box center [382, 127] width 456 height 11
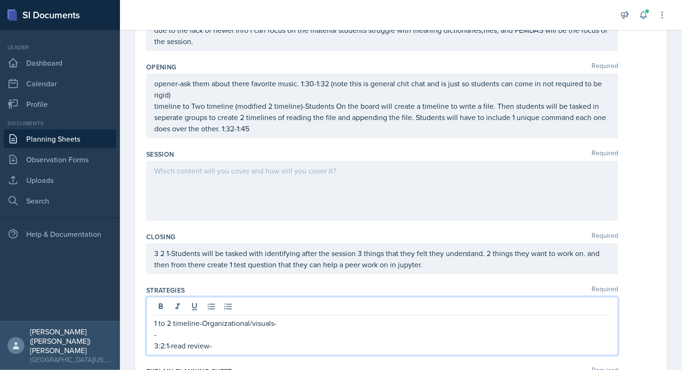
click at [300, 180] on div at bounding box center [382, 191] width 472 height 60
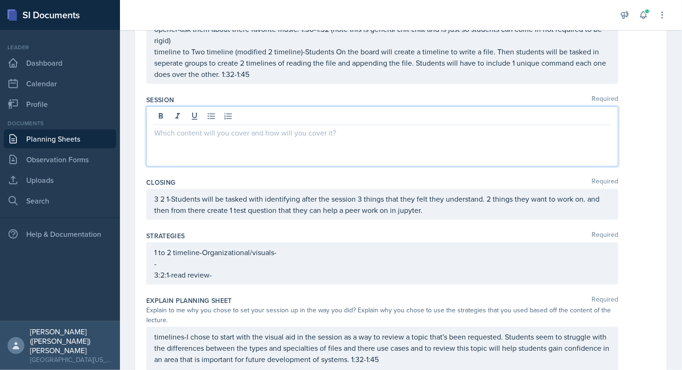
scroll to position [251, 0]
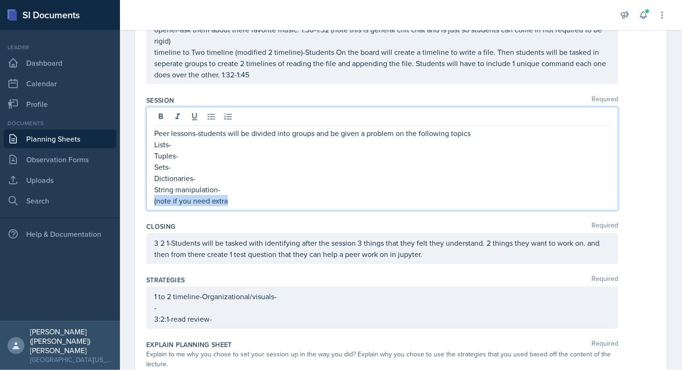
drag, startPoint x: 233, startPoint y: 199, endPoint x: 135, endPoint y: 200, distance: 97.5
click at [135, 200] on div "Date [DATE] [DATE] 28 29 30 1 2 3 4 5 6 7 8 9 10 11 12 13 14 15 16 17 18 19 20 …" at bounding box center [401, 231] width 532 height 819
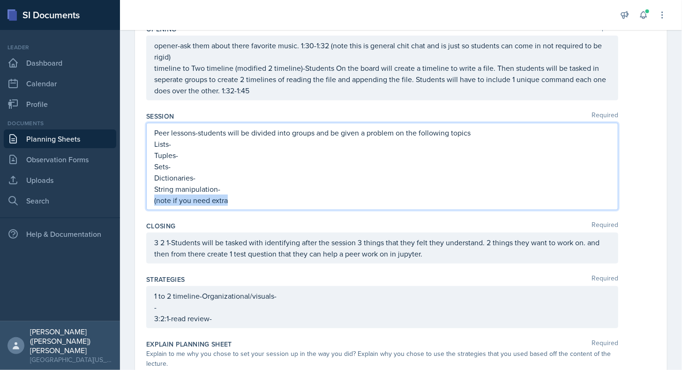
copy p "(note if you need extra"
click at [214, 178] on p "Dictionaries-" at bounding box center [382, 177] width 456 height 11
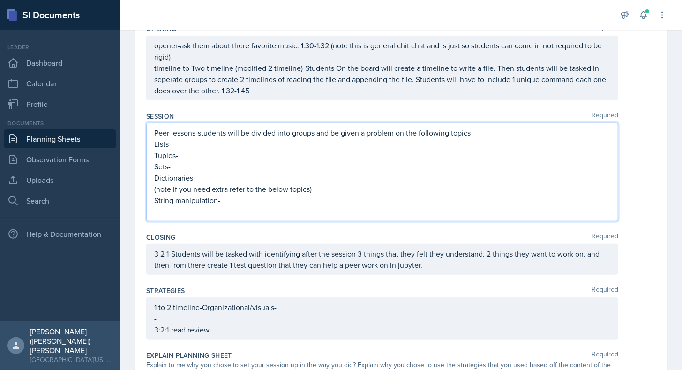
click at [207, 214] on p at bounding box center [382, 211] width 456 height 11
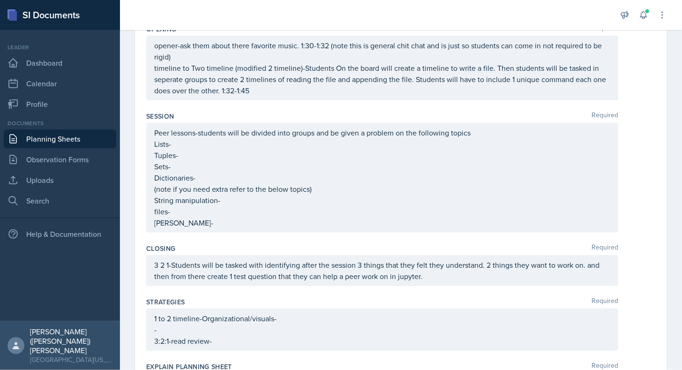
scroll to position [251, 0]
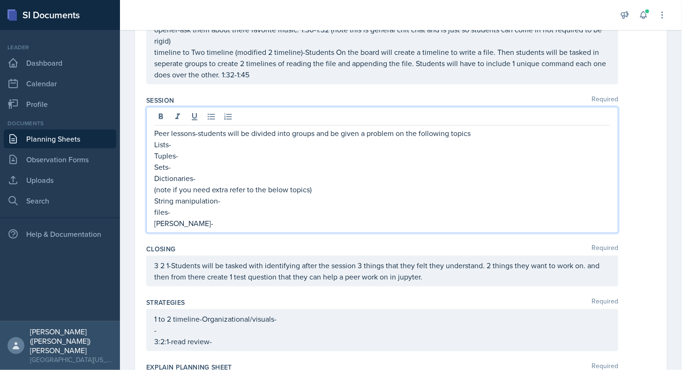
click at [162, 224] on p "[PERSON_NAME]-" at bounding box center [382, 222] width 456 height 11
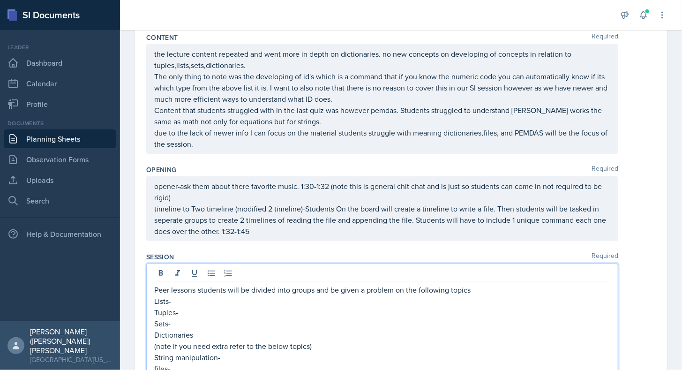
scroll to position [94, 0]
click at [248, 296] on p "Lists-" at bounding box center [382, 301] width 456 height 11
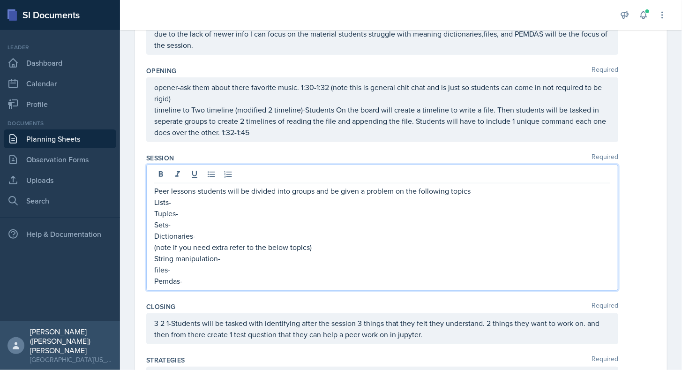
scroll to position [0, 0]
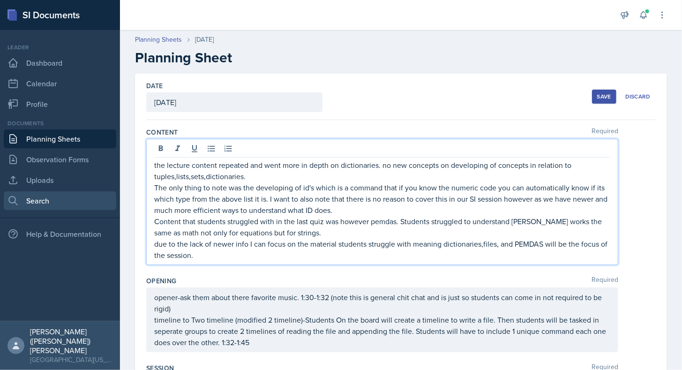
drag, startPoint x: 306, startPoint y: 217, endPoint x: 112, endPoint y: 202, distance: 194.1
click at [112, 202] on div "SI Documents Leader Dashboard Calendar Profile Documents Planning Sheets Observ…" at bounding box center [341, 185] width 682 height 370
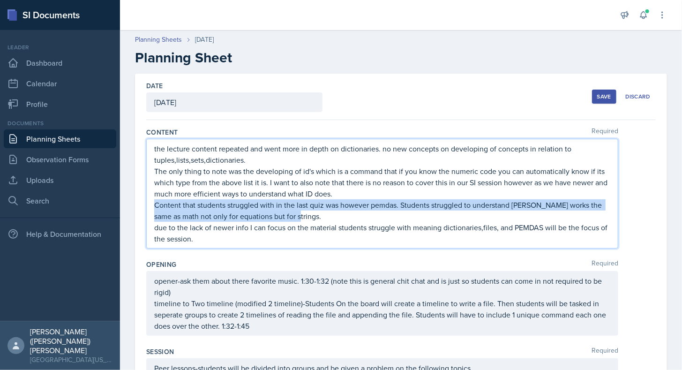
drag, startPoint x: 314, startPoint y: 211, endPoint x: 135, endPoint y: 202, distance: 178.4
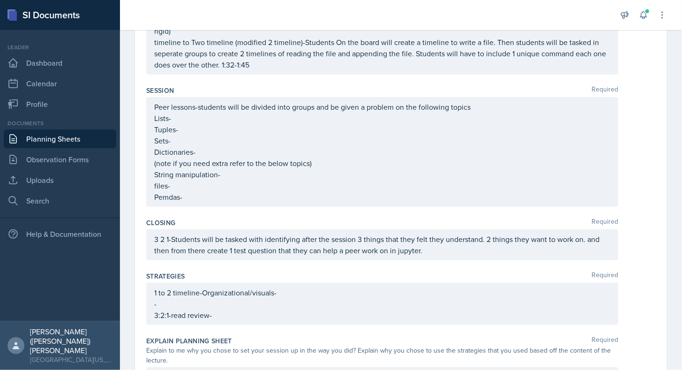
scroll to position [254, 0]
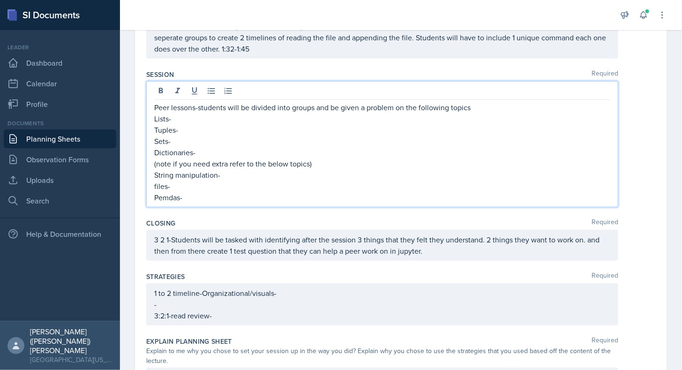
click at [196, 131] on p "Tuples-" at bounding box center [382, 129] width 456 height 11
click at [195, 118] on p "Lists-" at bounding box center [382, 118] width 456 height 11
click at [205, 136] on p "Sets-" at bounding box center [382, 140] width 456 height 11
click at [217, 143] on p "Sets-" at bounding box center [382, 140] width 456 height 11
click at [225, 148] on p "Dictionaries-" at bounding box center [382, 152] width 456 height 11
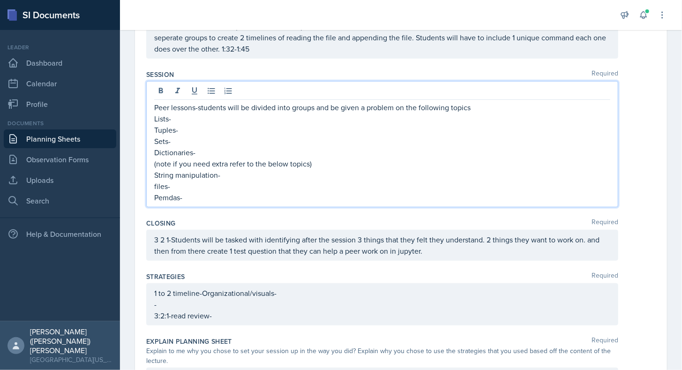
click at [190, 114] on p "Lists-" at bounding box center [382, 118] width 456 height 11
click at [340, 118] on p "Lists-Create a list of each Vowel in the folowing sentence-'A Banana is" at bounding box center [382, 118] width 456 height 11
click at [412, 119] on p "Lists-Create a list of each Vowel in the folowing sentence then append by -'A B…" at bounding box center [382, 118] width 456 height 11
click at [396, 120] on p "Lists-Create a list of each Vowel in the folowing sentence then append by -'A b…" at bounding box center [382, 118] width 456 height 11
click at [393, 120] on p "Lists-Create a list of each Vowel in the folowing sentence then append by -'A b…" at bounding box center [382, 118] width 456 height 11
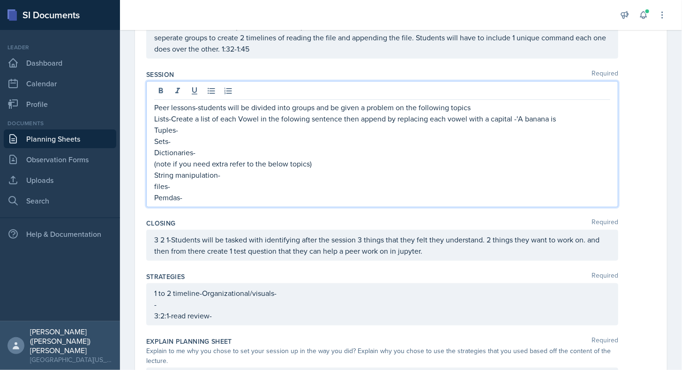
click at [581, 121] on p "Lists-Create a list of each Vowel in the folowing sentence then append by repla…" at bounding box center [382, 118] width 456 height 11
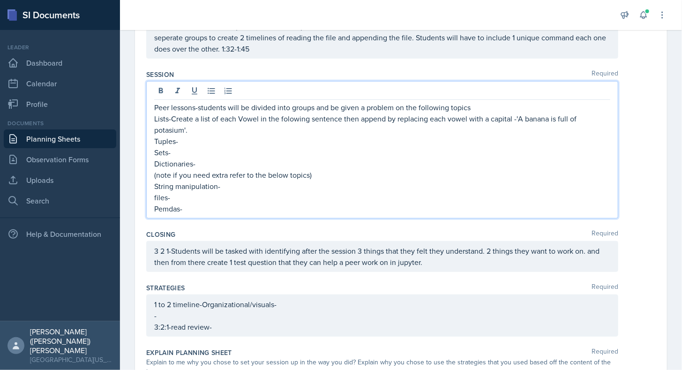
click at [181, 141] on p "Tuples-" at bounding box center [382, 140] width 456 height 11
click at [182, 152] on p "Sets-" at bounding box center [382, 152] width 456 height 11
click at [207, 163] on p "Dictionaries-" at bounding box center [382, 163] width 456 height 11
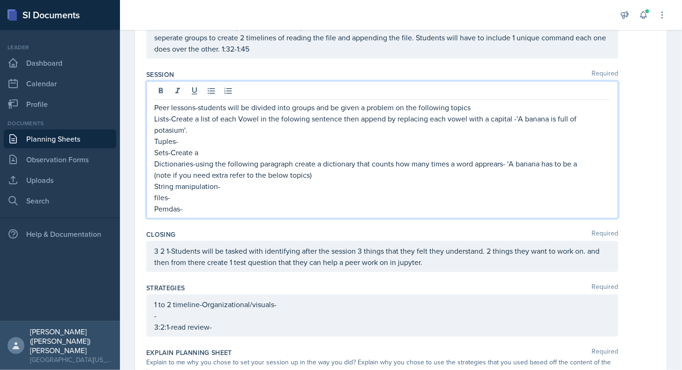
click at [515, 165] on p "Dictionaries-using the following paragraph create a dictionary that counts how …" at bounding box center [382, 163] width 456 height 11
click at [522, 116] on p "Lists-Create a list of each Vowel in the folowing sentence then append by repla…" at bounding box center [382, 124] width 456 height 22
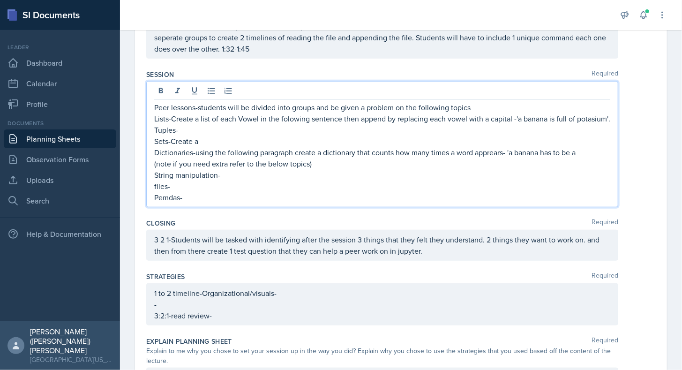
click at [585, 158] on p "Dictionaries-using the following paragraph create a dictionary that counts how …" at bounding box center [382, 152] width 456 height 11
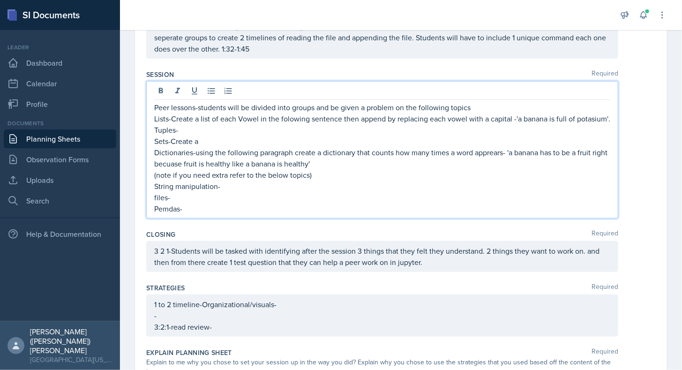
click at [277, 147] on p "Sets-Create a" at bounding box center [382, 140] width 456 height 11
click at [278, 147] on p "Sets-Create a" at bounding box center [382, 140] width 456 height 11
click at [201, 147] on p "Sets-Create a" at bounding box center [382, 140] width 456 height 11
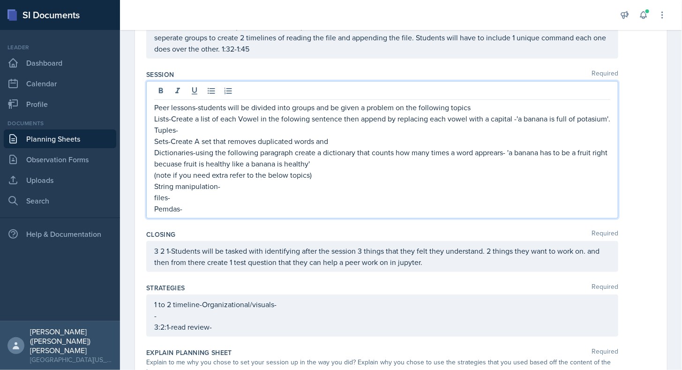
click at [153, 151] on div "Peer lessons-students will be divided into groups and be given a problem on the…" at bounding box center [382, 149] width 472 height 137
click at [156, 147] on p "Sets-Create A set that removes duplicated words and" at bounding box center [382, 140] width 456 height 11
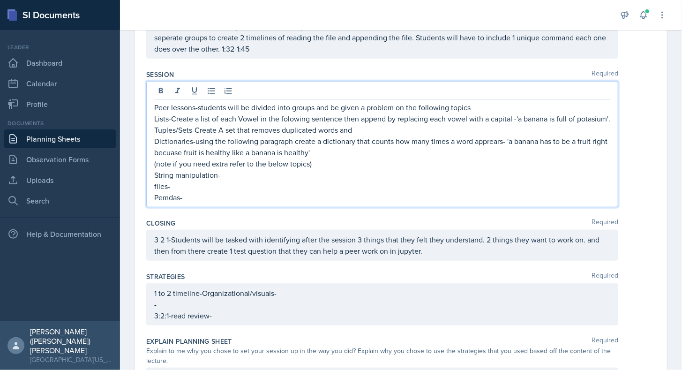
click at [367, 135] on p "Tuples/Sets-Create A set that removes duplicated words and" at bounding box center [382, 129] width 456 height 11
drag, startPoint x: 450, startPoint y: 137, endPoint x: 318, endPoint y: 141, distance: 131.8
click at [318, 135] on p "Tuples/Sets-Create A set that removes duplicated words and then stores them in …" at bounding box center [382, 129] width 456 height 11
